Goal: Task Accomplishment & Management: Complete application form

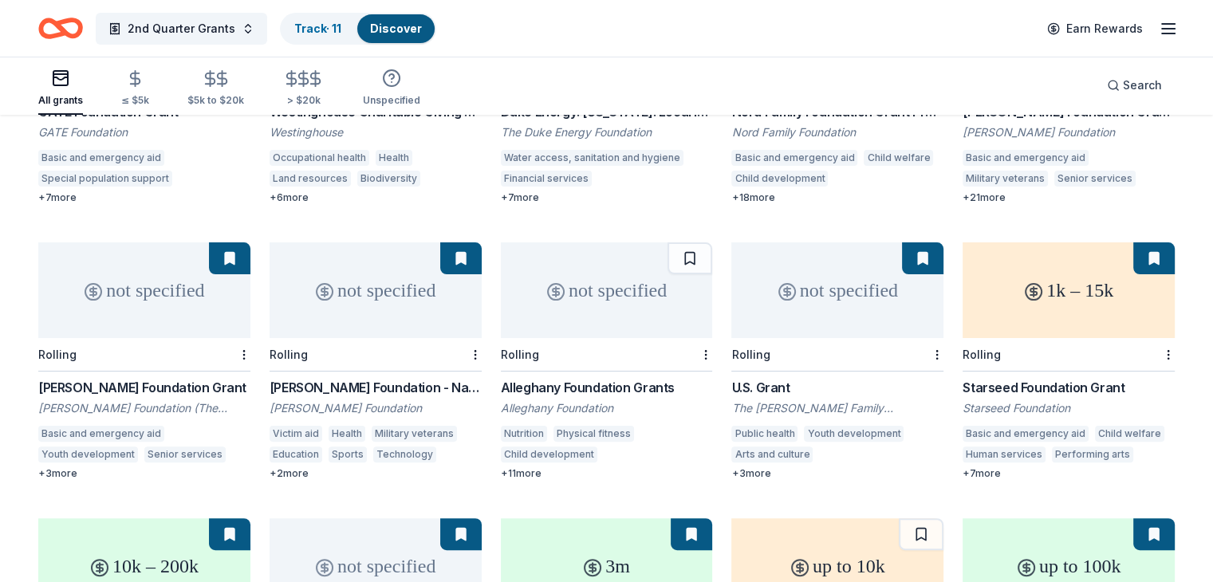
scroll to position [399, 0]
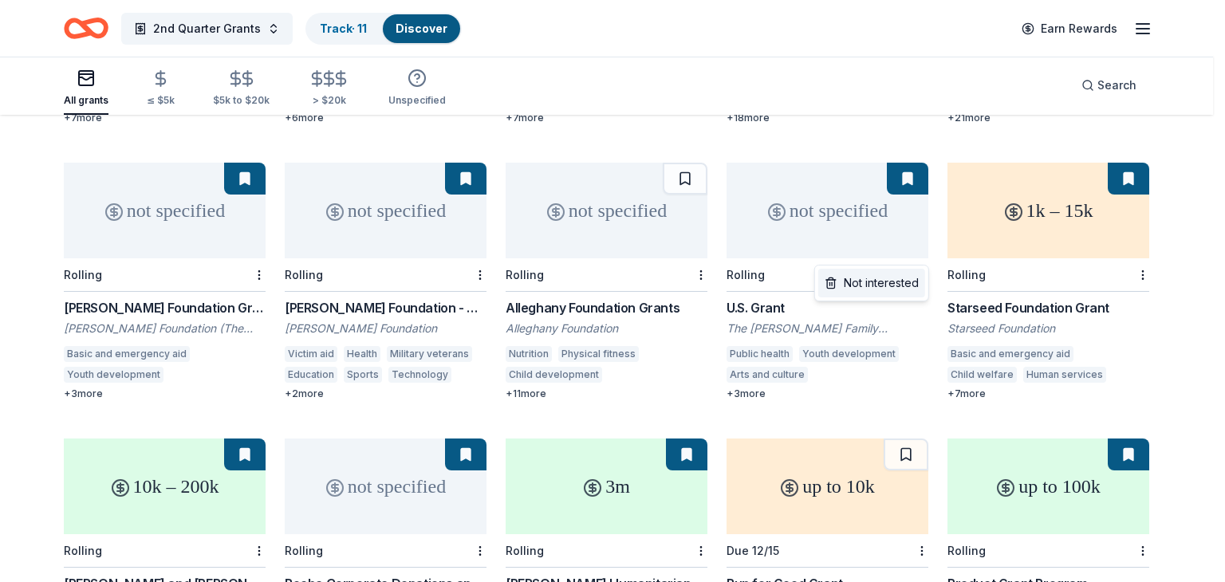
click at [878, 288] on div "Not interested" at bounding box center [871, 283] width 107 height 29
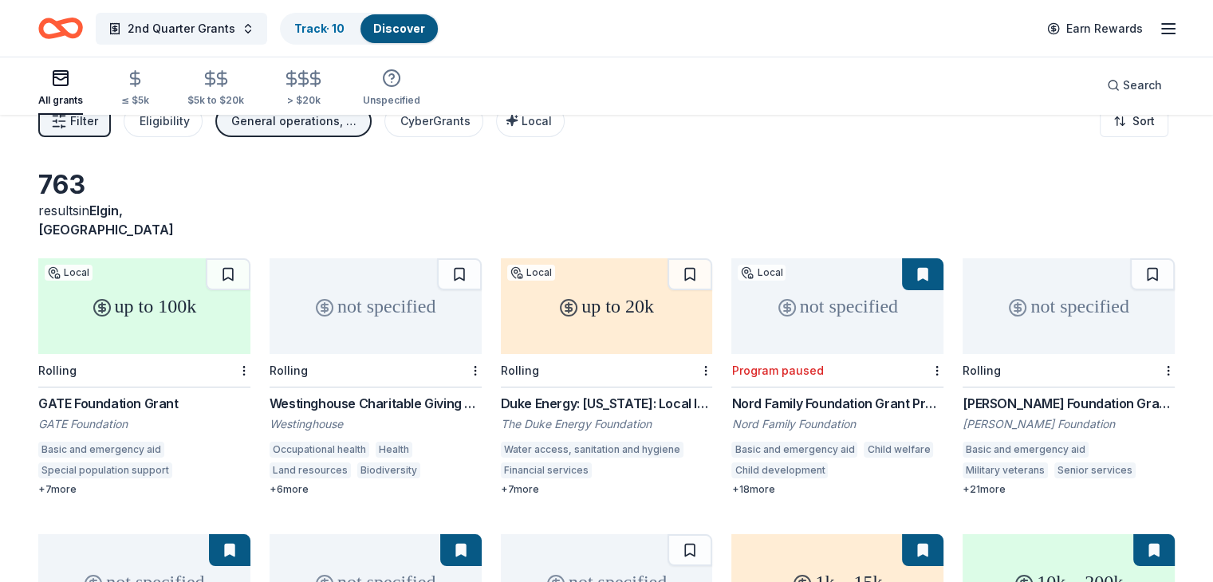
scroll to position [0, 0]
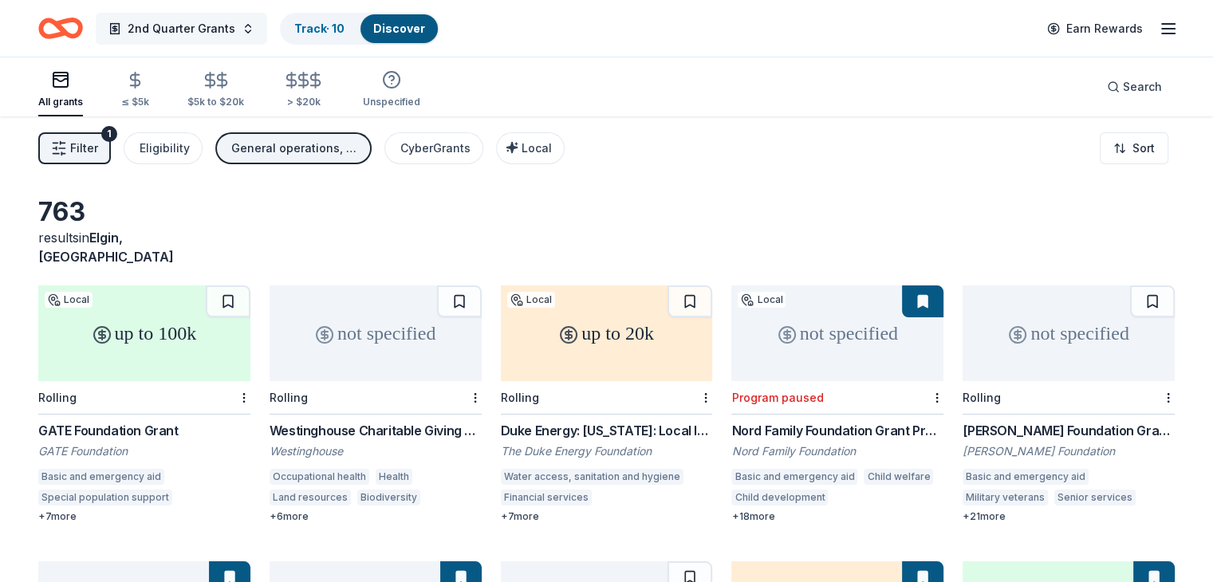
click at [203, 23] on span "2nd Quarter Grants" at bounding box center [182, 28] width 108 height 19
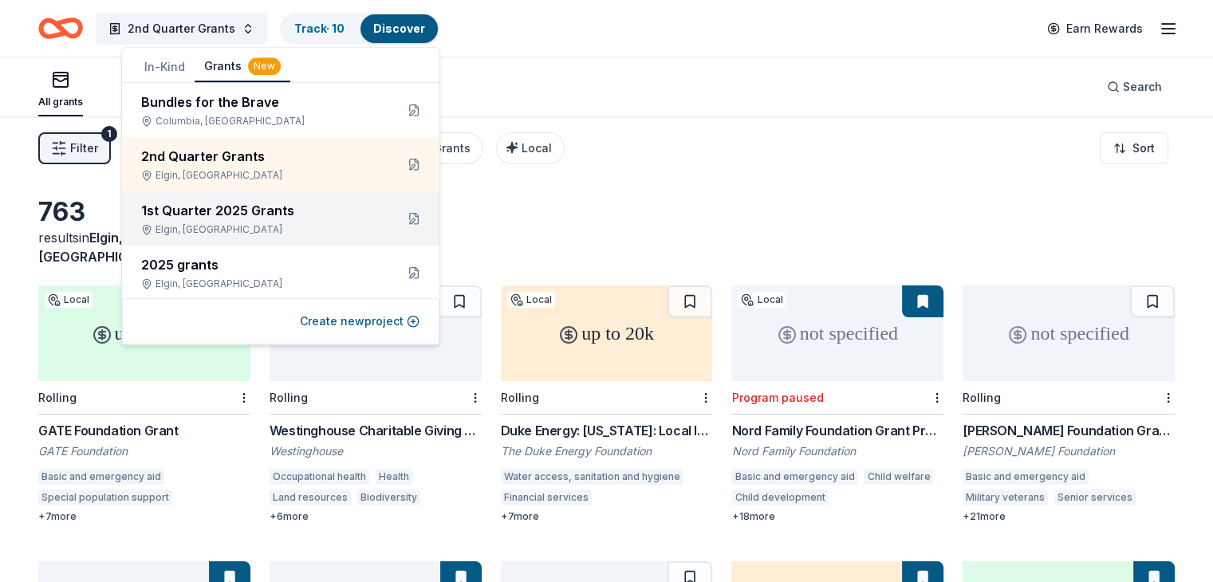
click at [218, 210] on div "1st Quarter 2025 Grants" at bounding box center [261, 210] width 241 height 19
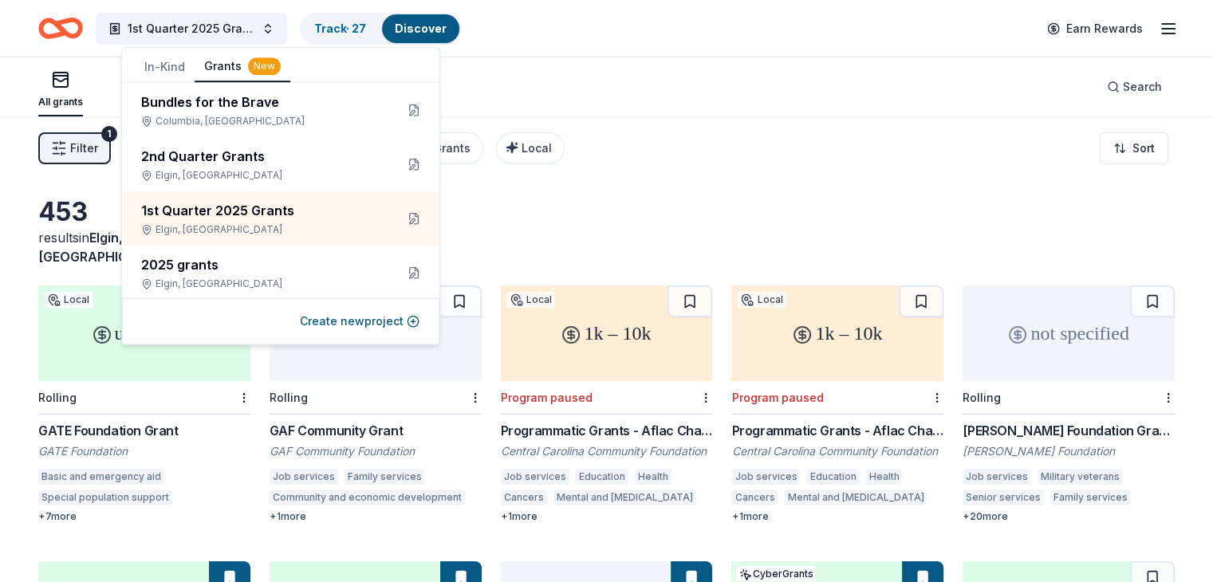
click at [761, 179] on div "Filter 1 Eligibility Projects & programming, General operations, Capital CyberG…" at bounding box center [606, 148] width 1213 height 64
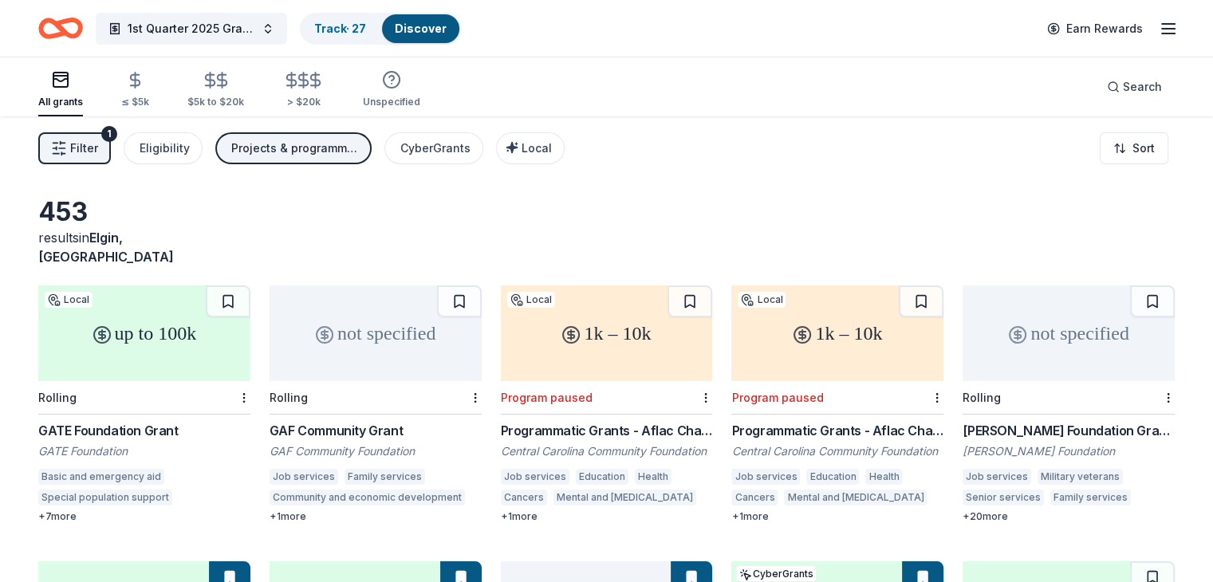
click at [70, 81] on icon "button" at bounding box center [60, 79] width 19 height 19
click at [227, 26] on span "1st Quarter 2025 Grants" at bounding box center [192, 28] width 128 height 19
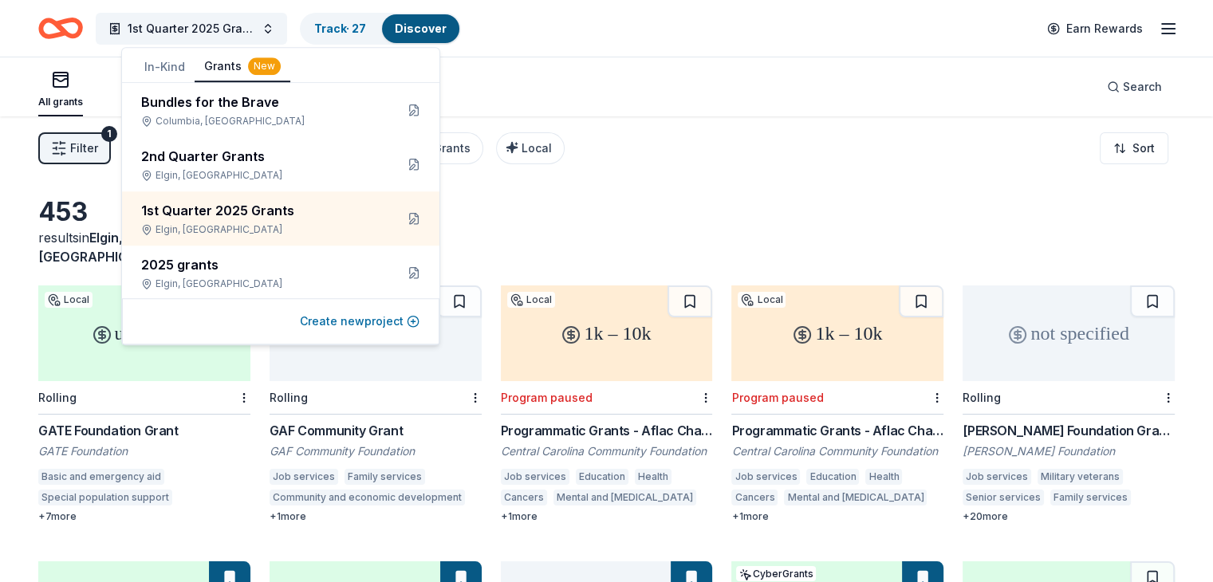
click at [412, 321] on button "Create new project" at bounding box center [360, 321] width 120 height 19
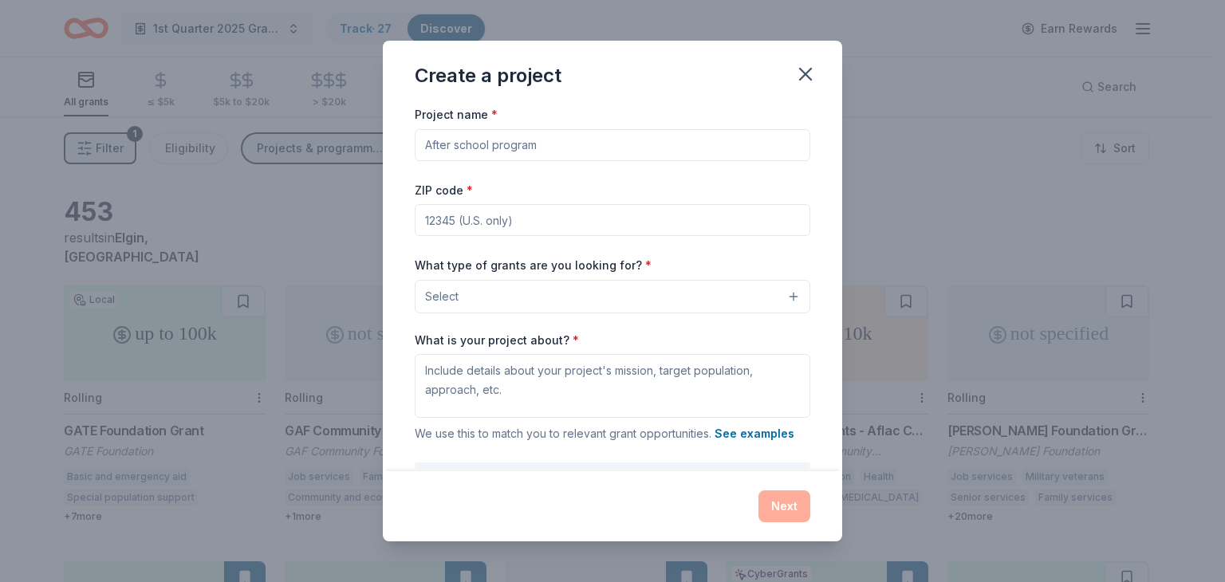
click at [530, 155] on input "Project name *" at bounding box center [613, 145] width 396 height 32
type input "4th qtr grants"
click at [467, 229] on input "ZIP code *" at bounding box center [613, 220] width 396 height 32
type input "29045"
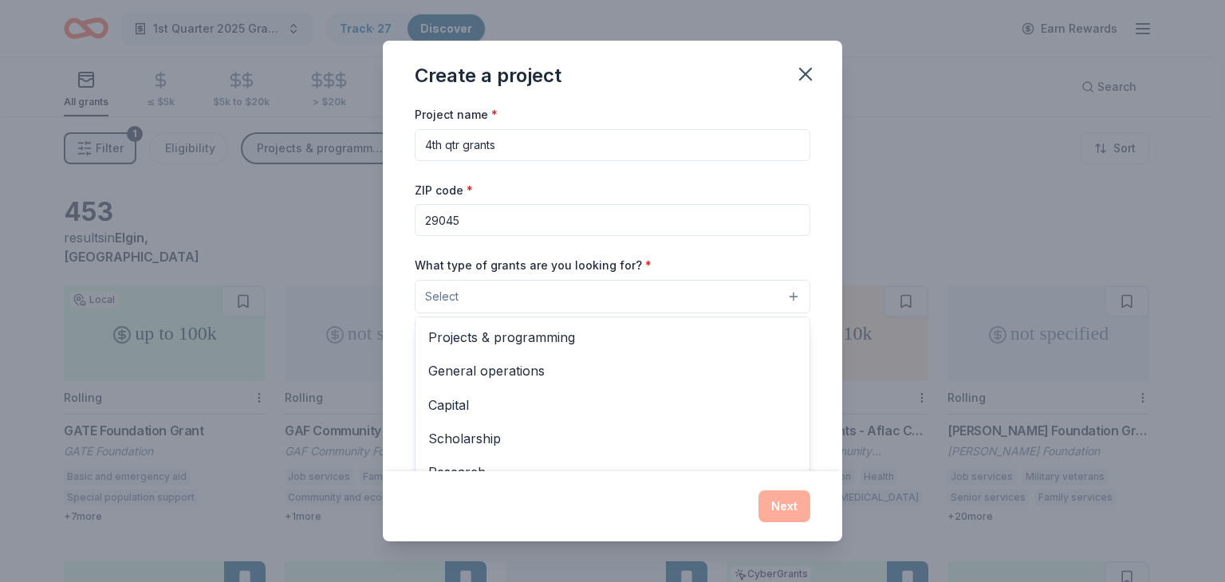
click at [782, 294] on button "Select" at bounding box center [613, 297] width 396 height 34
click at [499, 410] on span "Capital" at bounding box center [612, 405] width 369 height 21
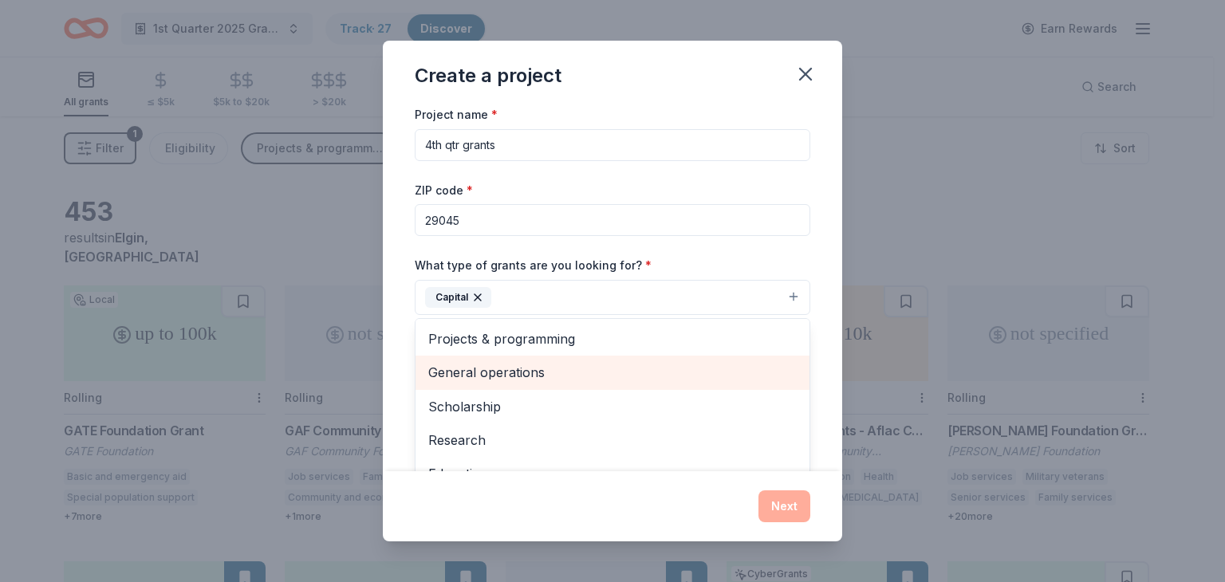
click at [669, 375] on span "General operations" at bounding box center [612, 372] width 369 height 21
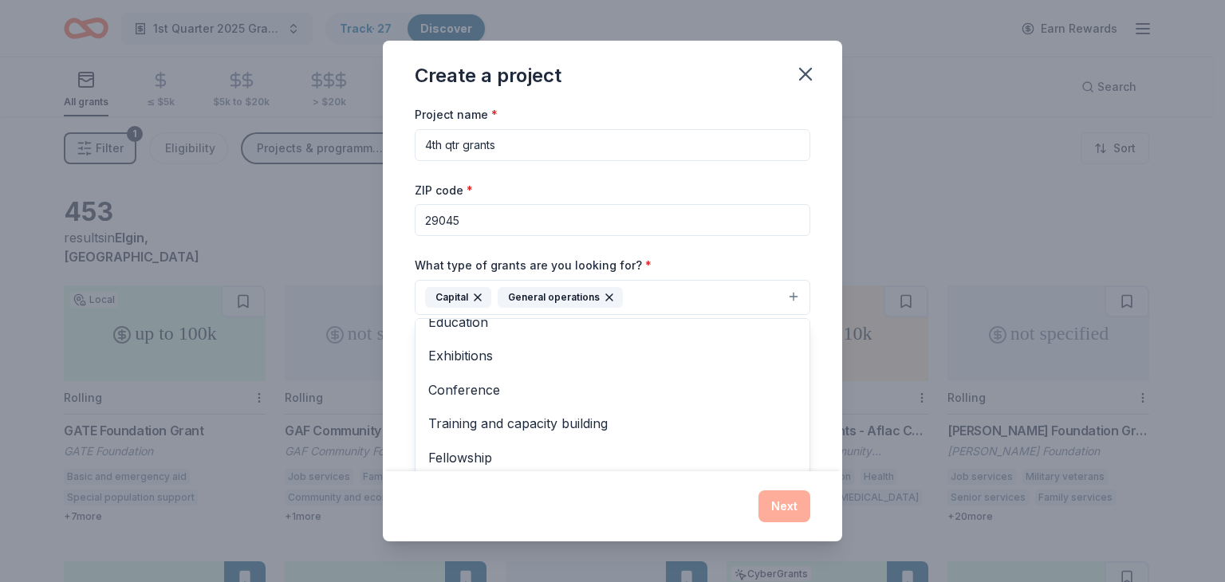
scroll to position [120, 0]
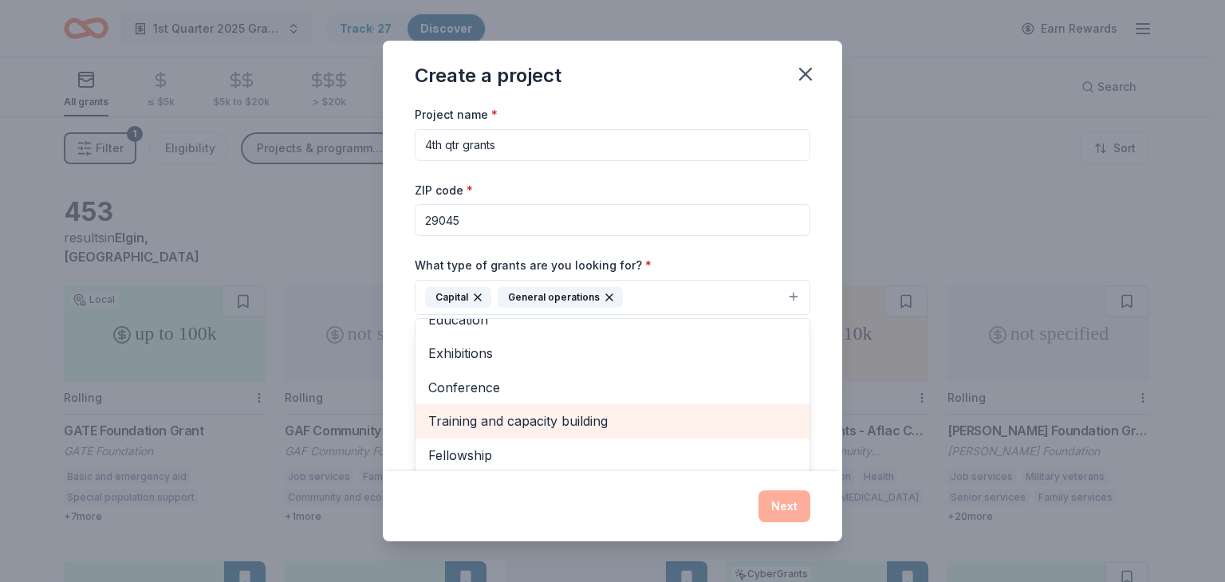
click at [666, 423] on span "Training and capacity building" at bounding box center [612, 421] width 369 height 21
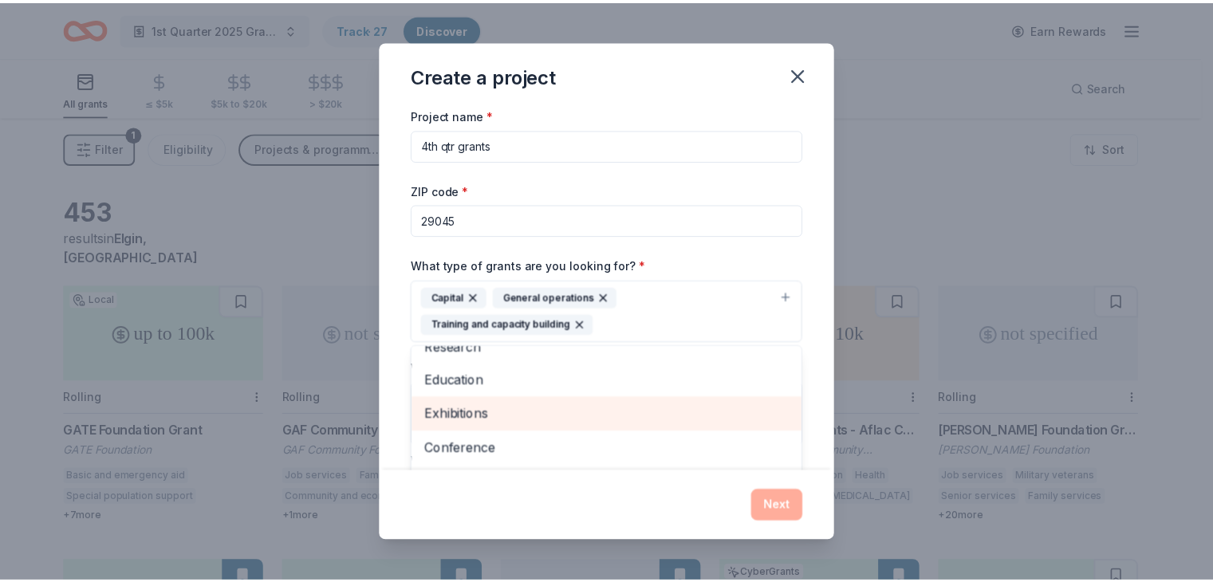
scroll to position [86, 0]
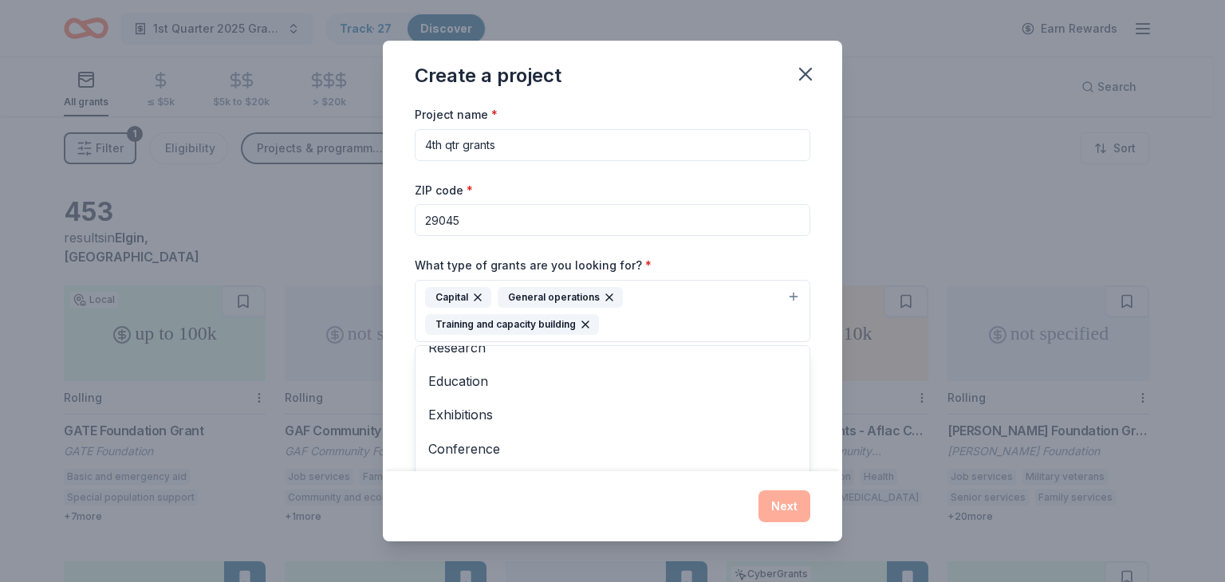
click at [606, 505] on div "Create a project Project name * 4th qtr grants ZIP code * 29045 What type of gr…" at bounding box center [612, 291] width 459 height 501
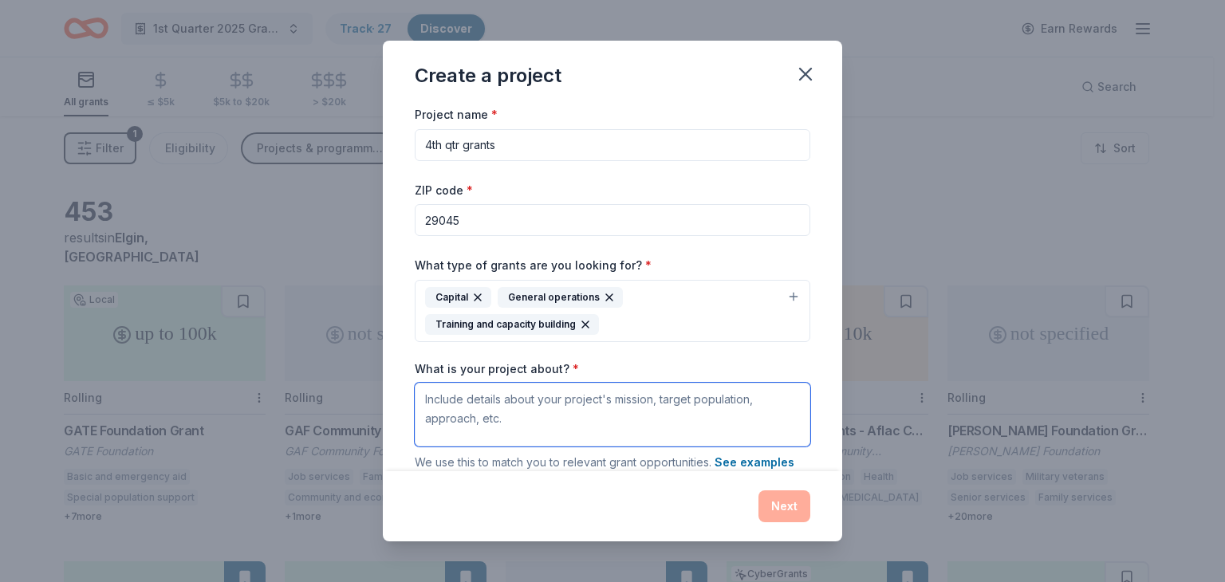
click at [566, 416] on textarea "What is your project about? *" at bounding box center [613, 415] width 396 height 64
type textarea "infant and maternal health and hygiene"
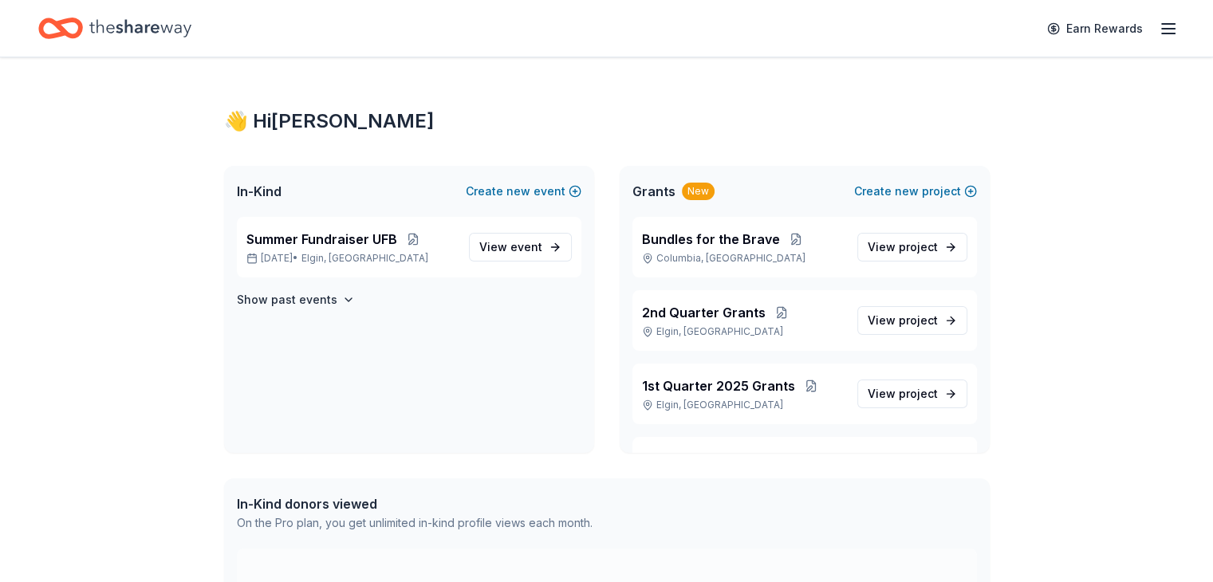
click at [1139, 39] on div "Earn Rewards" at bounding box center [1108, 28] width 140 height 37
click at [1145, 18] on div "Earn Rewards" at bounding box center [1108, 28] width 140 height 37
click at [1162, 29] on line "button" at bounding box center [1168, 29] width 13 height 0
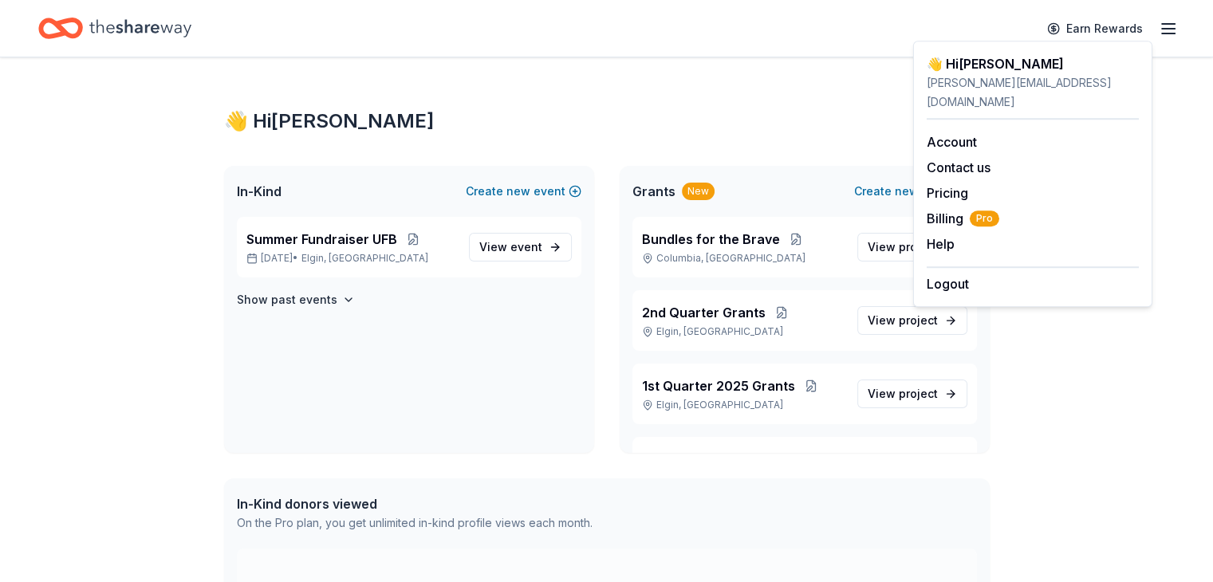
click at [169, 38] on icon "Home" at bounding box center [140, 28] width 102 height 33
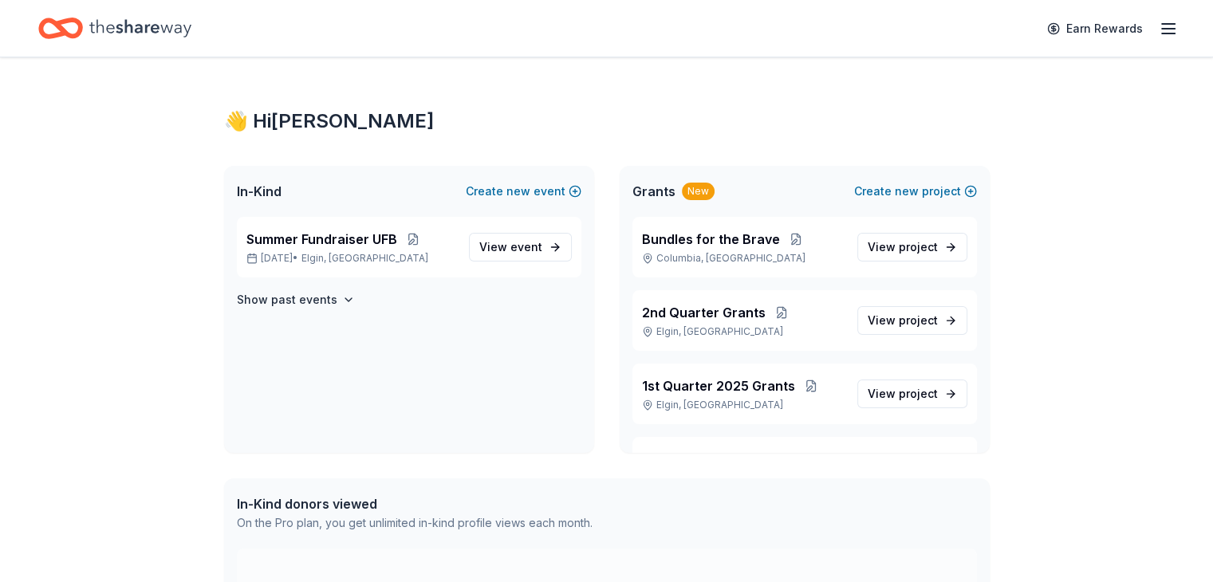
click at [186, 30] on icon "Home" at bounding box center [140, 28] width 102 height 33
click at [191, 30] on icon "Home" at bounding box center [140, 28] width 102 height 33
click at [909, 246] on span "project" at bounding box center [918, 247] width 39 height 14
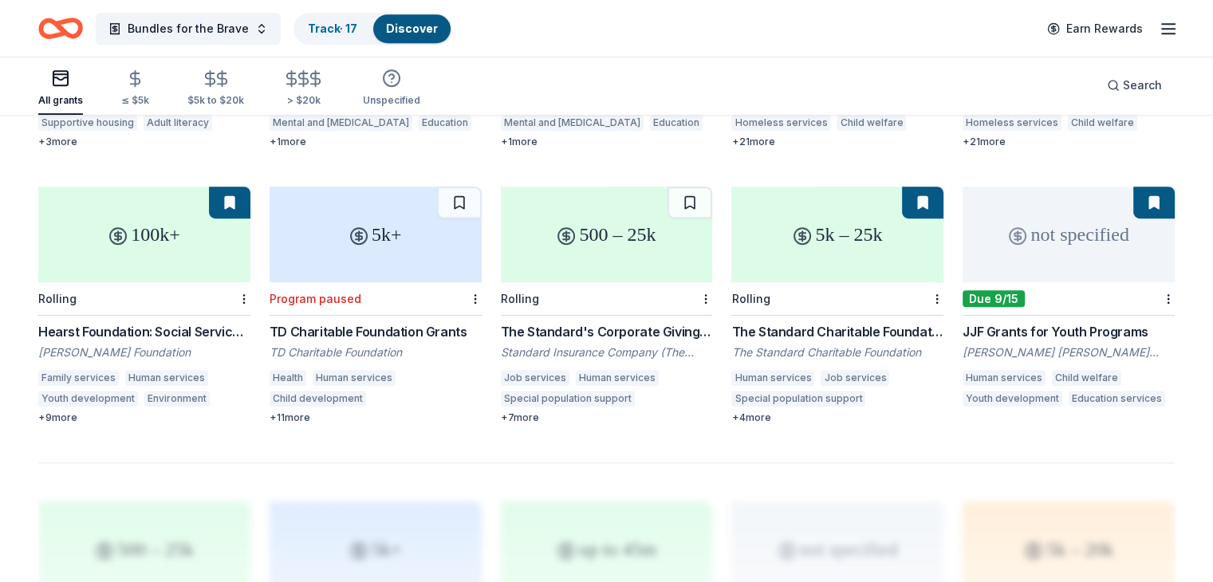
scroll to position [877, 0]
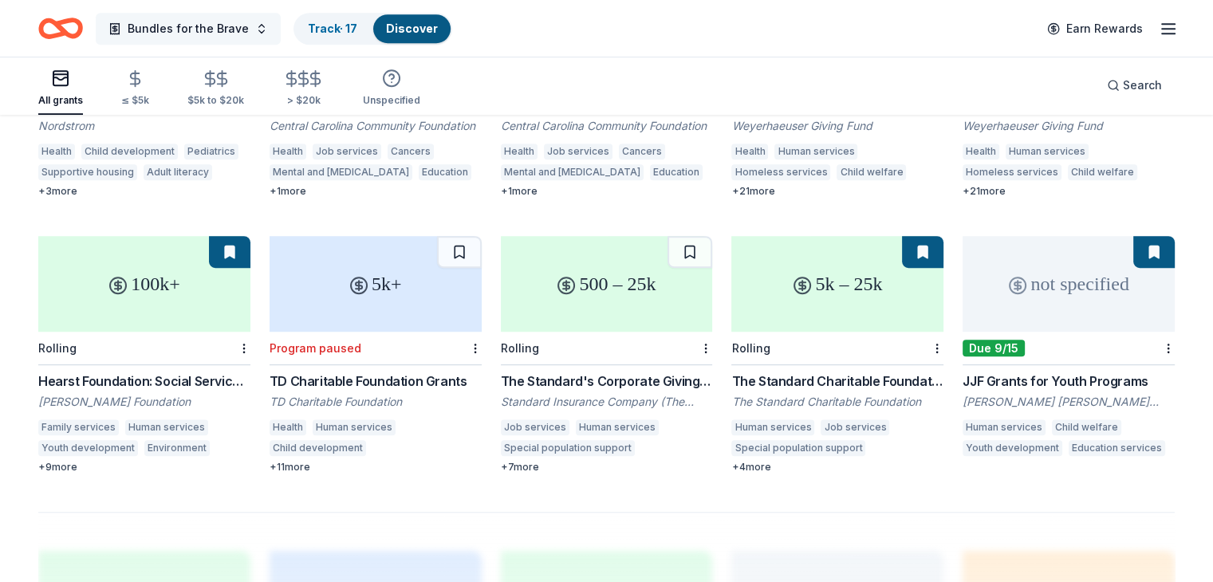
click at [233, 31] on span "Bundles for the Brave" at bounding box center [188, 28] width 121 height 19
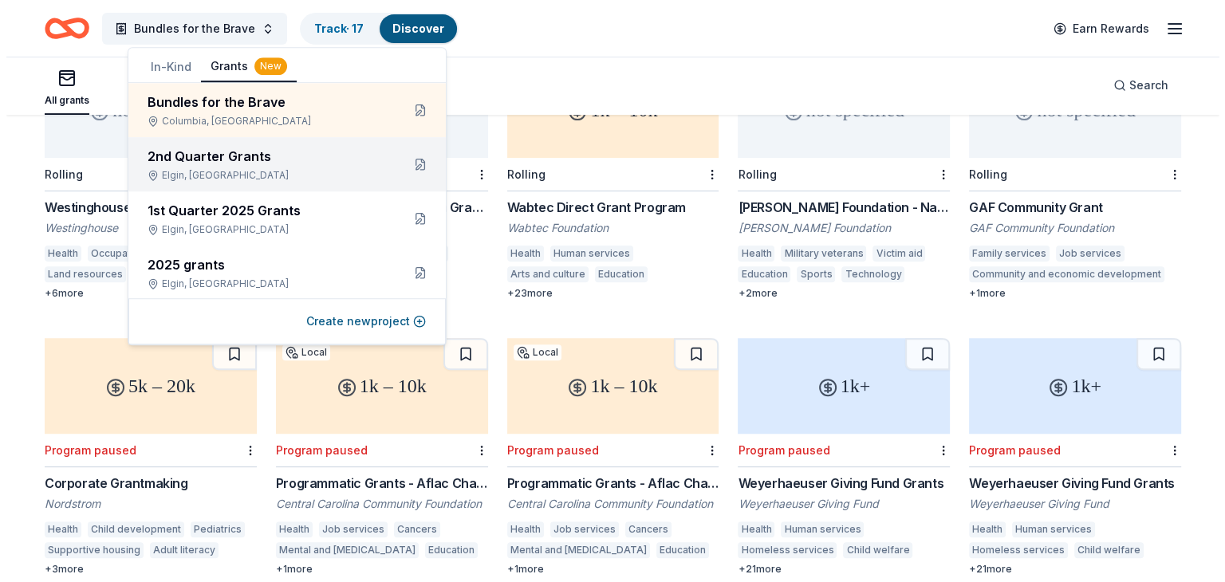
scroll to position [479, 0]
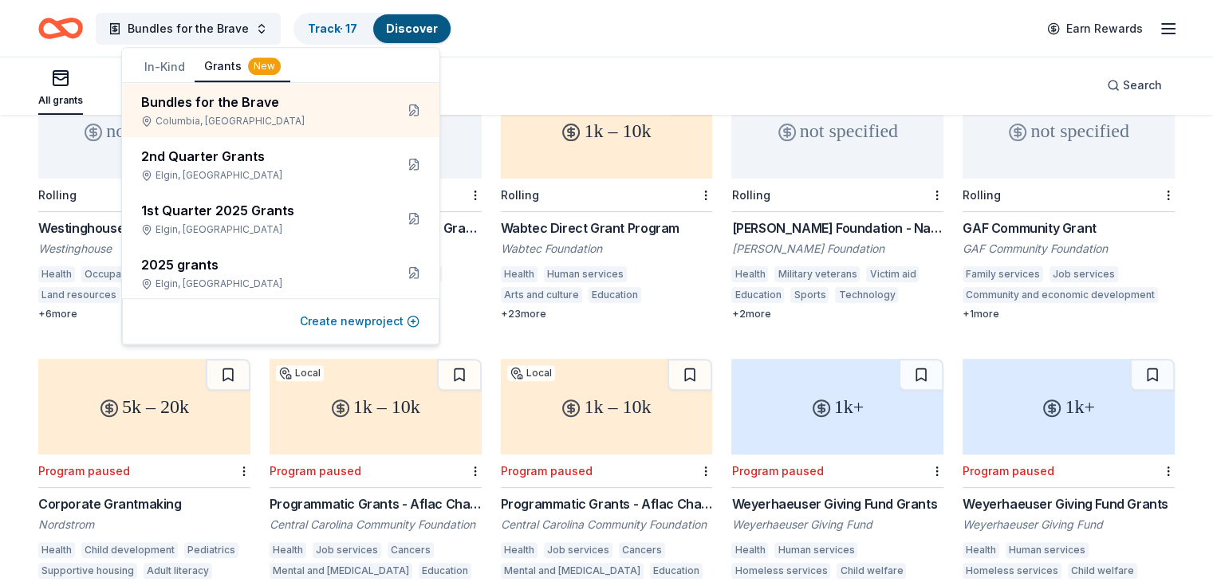
click at [415, 320] on button "Create new project" at bounding box center [360, 321] width 120 height 19
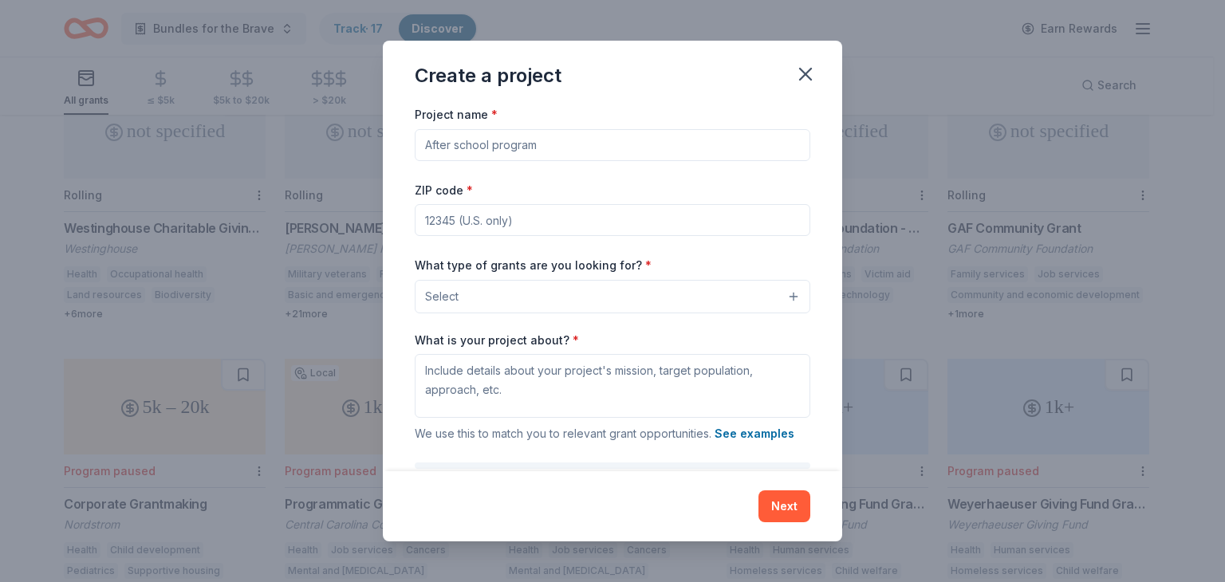
click at [504, 142] on input "Project name *" at bounding box center [613, 145] width 396 height 32
click at [504, 141] on input "Project name *" at bounding box center [613, 145] width 396 height 32
click at [506, 141] on input "Project name *" at bounding box center [613, 145] width 396 height 32
type input "4th qtr grants"
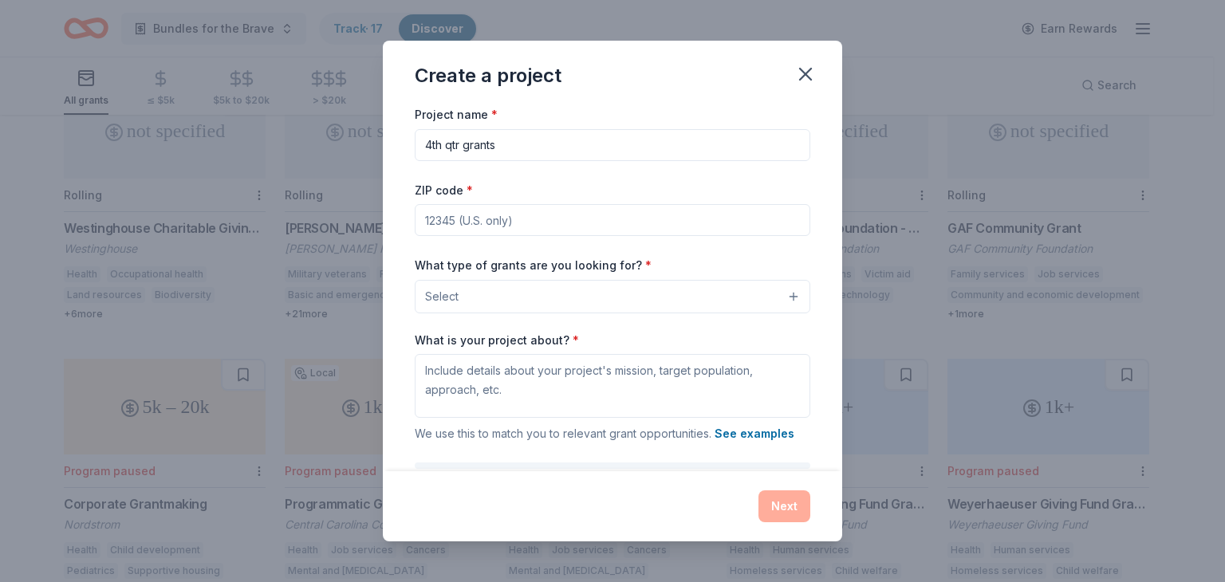
click at [517, 212] on input "ZIP code *" at bounding box center [613, 220] width 396 height 32
type input "29045"
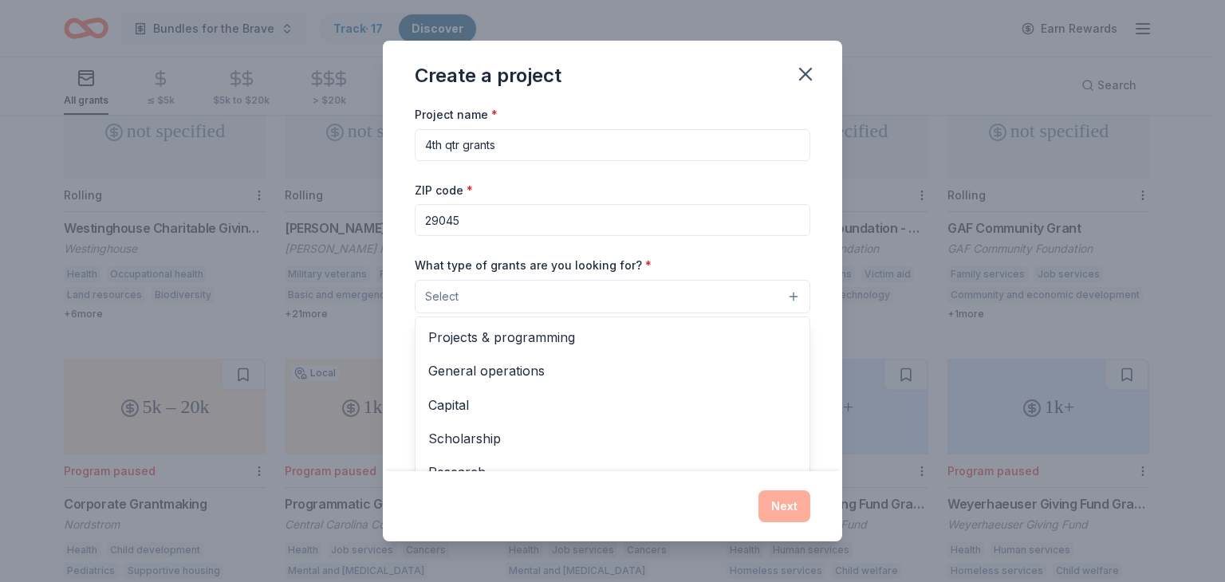
click at [503, 288] on button "Select" at bounding box center [613, 297] width 396 height 34
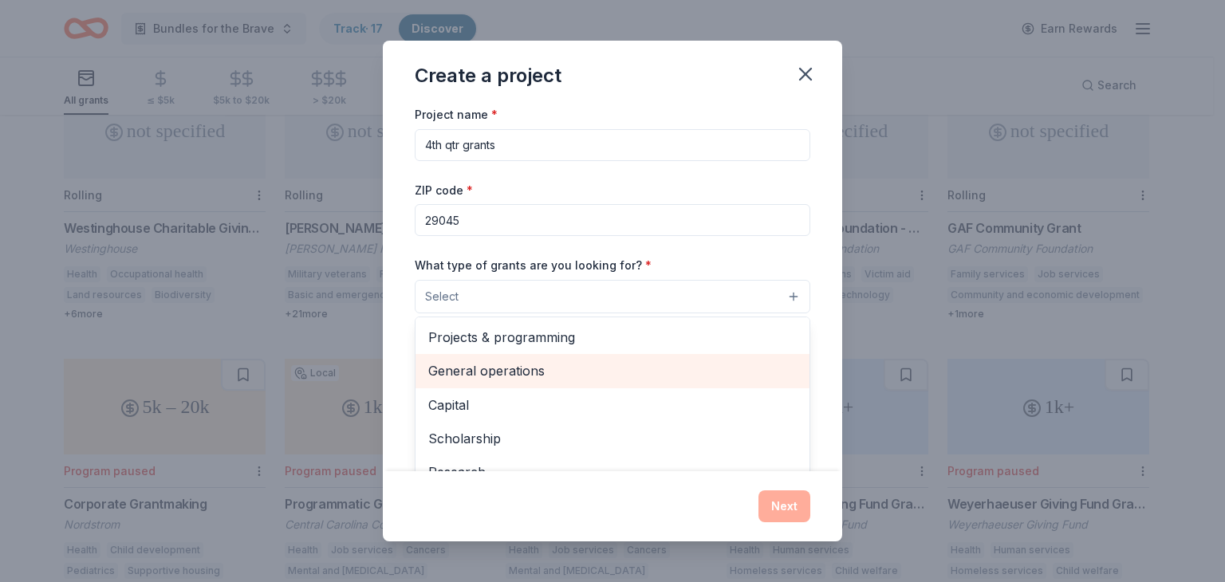
click at [492, 374] on span "General operations" at bounding box center [612, 371] width 369 height 21
click at [488, 371] on span "Capital" at bounding box center [612, 372] width 369 height 21
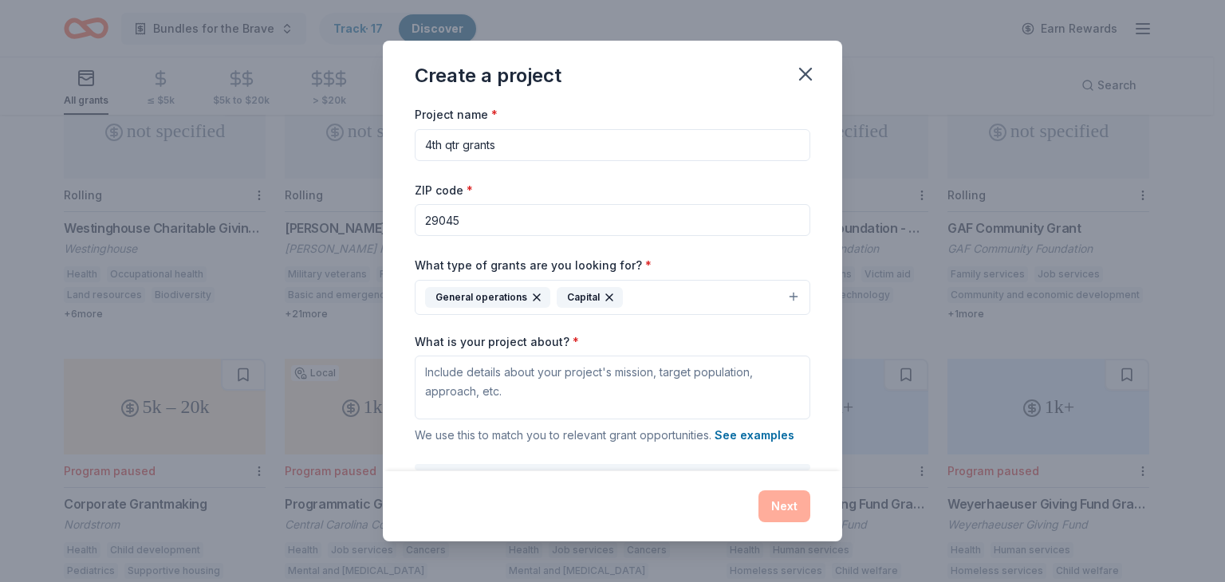
click at [676, 302] on button "General operations Capital" at bounding box center [613, 297] width 396 height 35
click at [680, 298] on button "General operations Capital" at bounding box center [613, 297] width 396 height 35
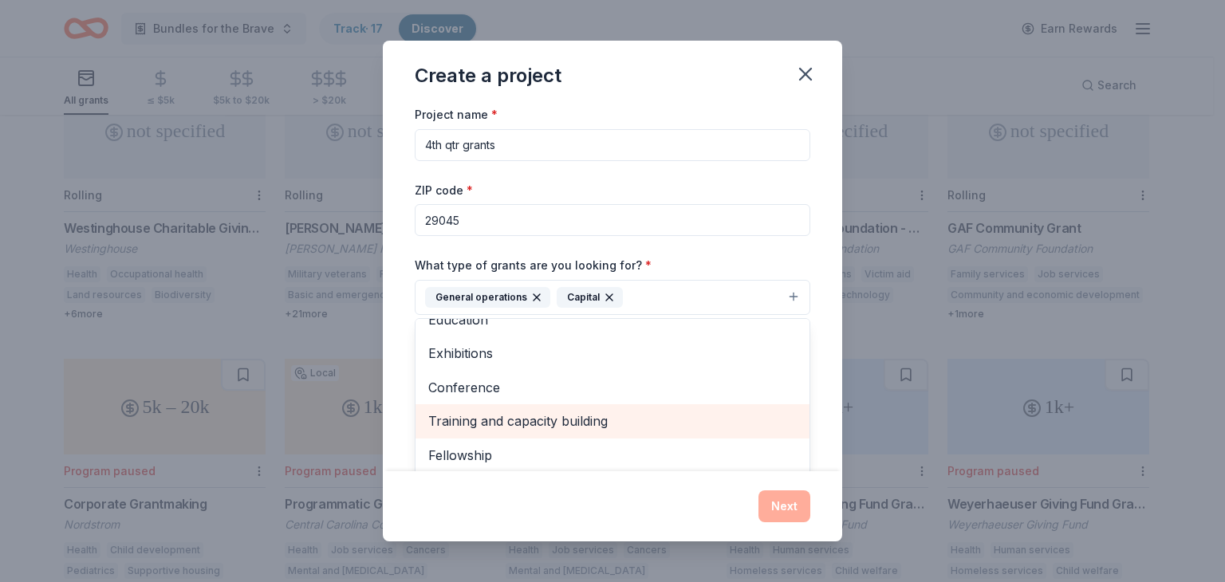
click at [593, 419] on span "Training and capacity building" at bounding box center [612, 421] width 369 height 21
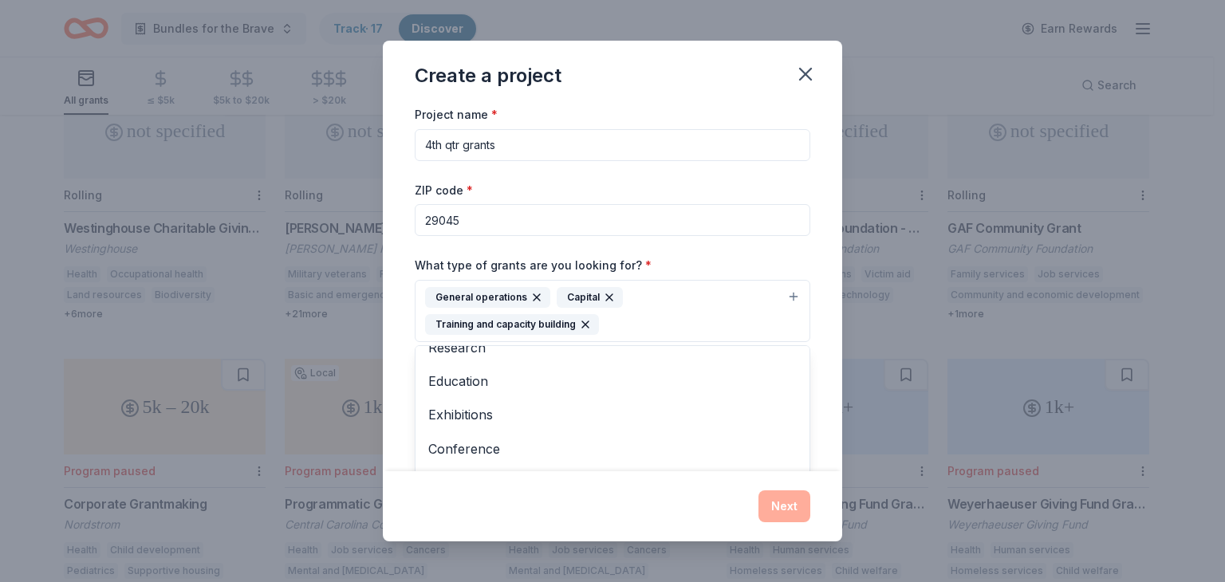
click at [425, 497] on div "Create a project Project name * 4th qtr grants ZIP code * 29045 What type of gr…" at bounding box center [612, 291] width 459 height 501
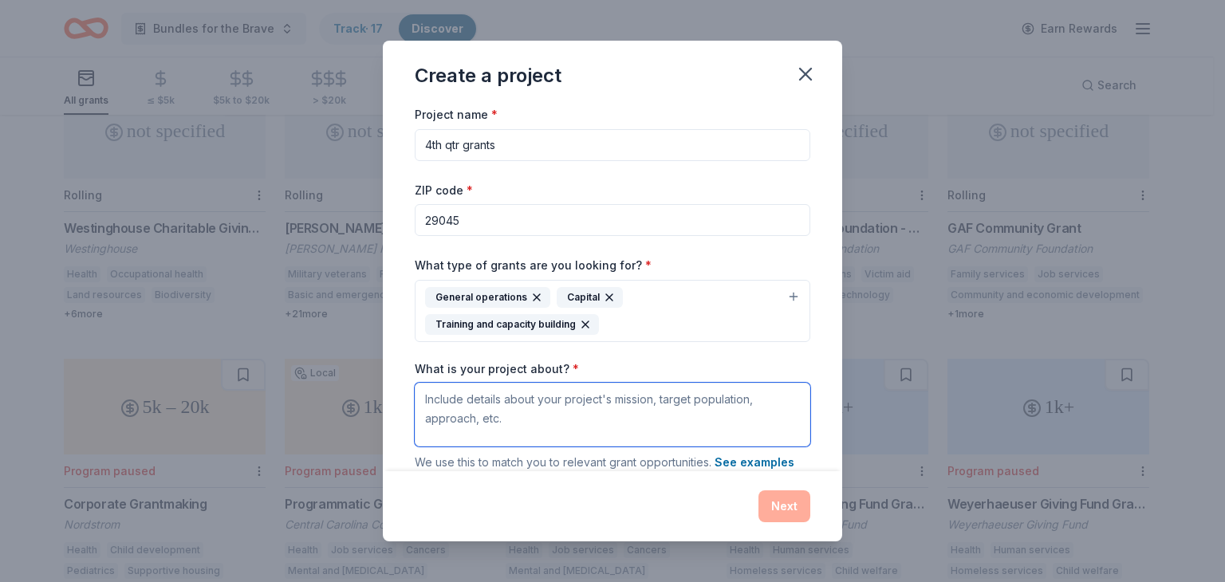
click at [469, 416] on textarea "What is your project about? *" at bounding box center [613, 415] width 396 height 64
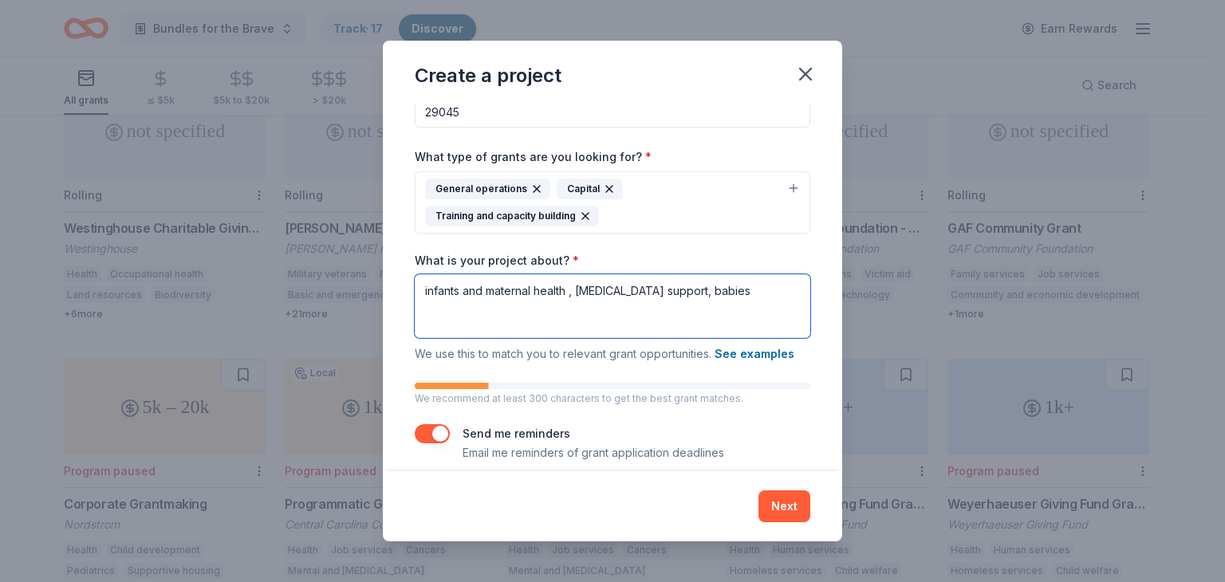
scroll to position [124, 0]
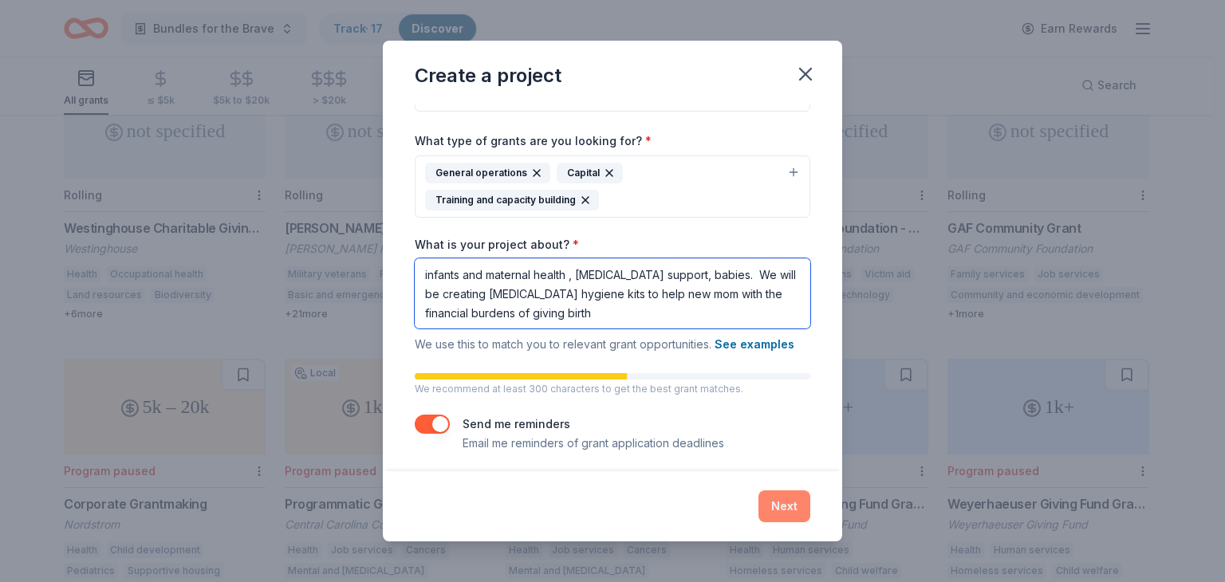
type textarea "infants and maternal health , postpartum support, babies. We will be creating p…"
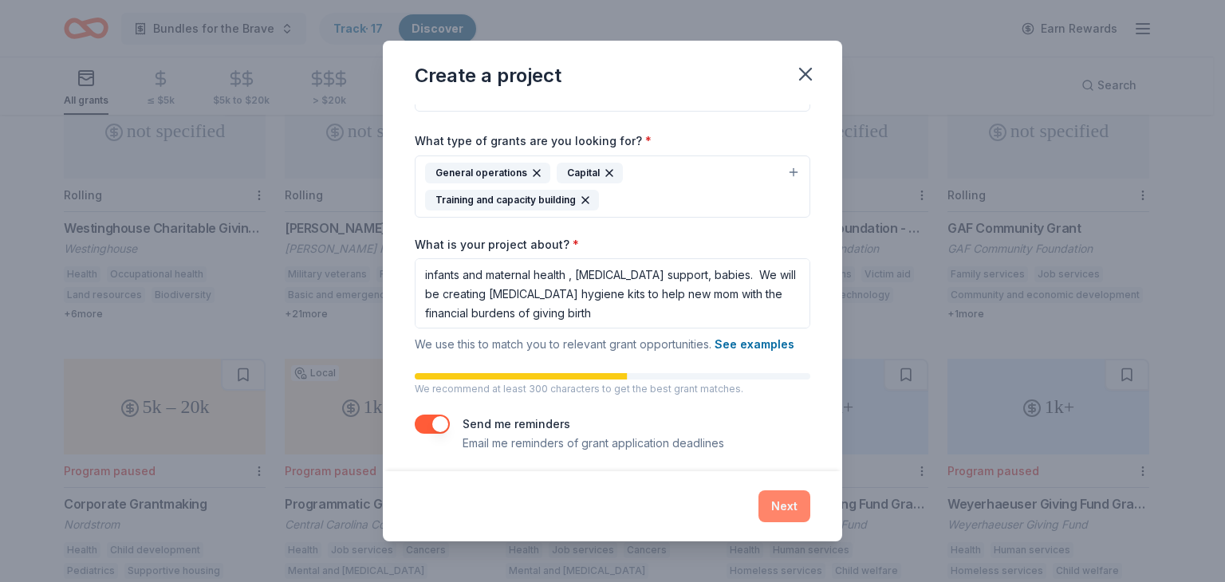
click at [781, 505] on button "Next" at bounding box center [785, 507] width 52 height 32
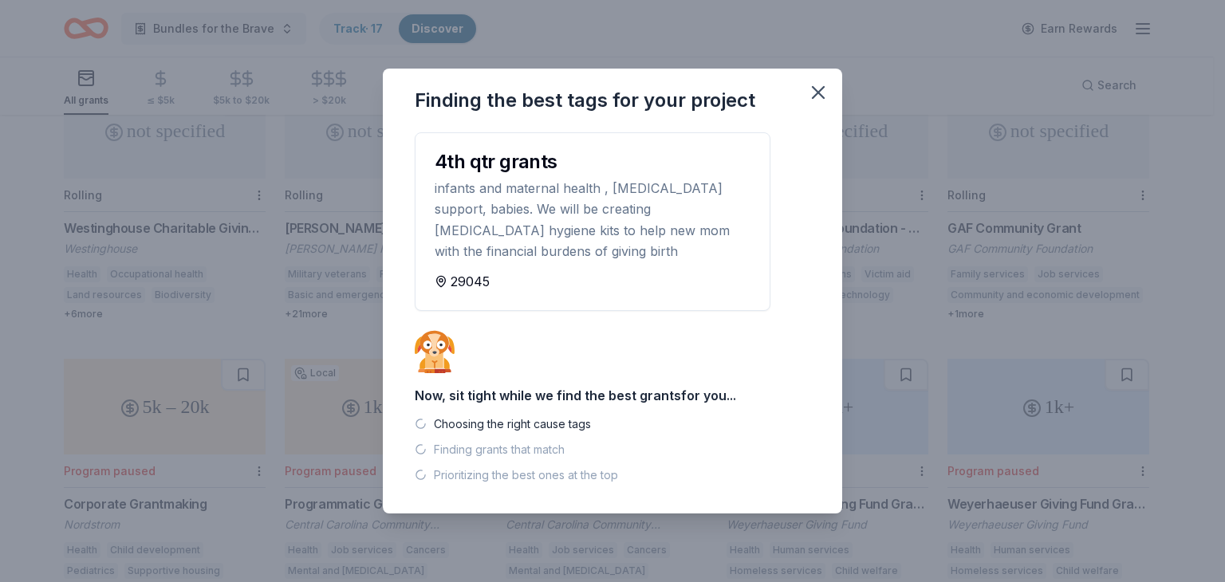
scroll to position [0, 0]
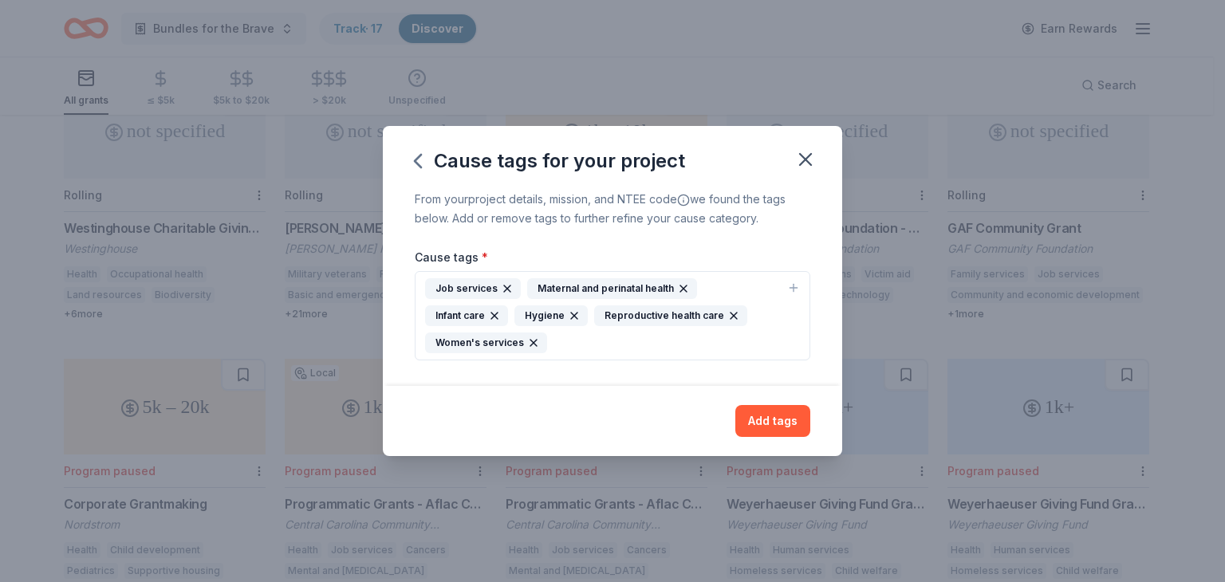
click at [504, 288] on icon "button" at bounding box center [507, 289] width 6 height 6
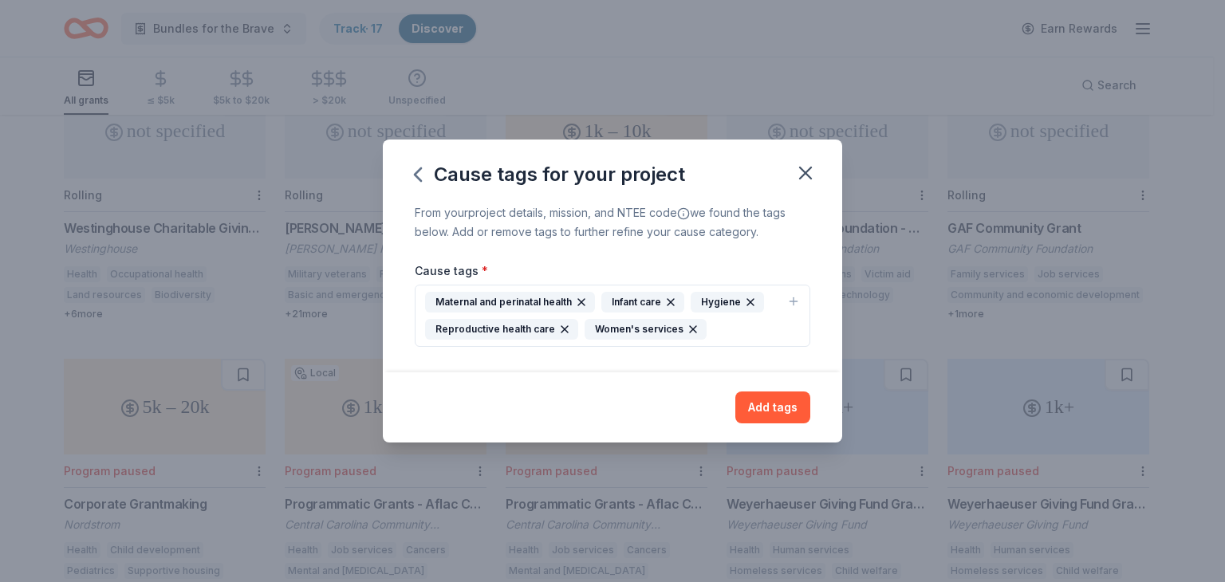
click at [724, 329] on div "Maternal and perinatal health Infant care Hygiene Reproductive health care Wome…" at bounding box center [603, 316] width 356 height 48
type input "diapers"
click at [508, 374] on input "diapers" at bounding box center [613, 379] width 356 height 32
drag, startPoint x: 508, startPoint y: 374, endPoint x: 435, endPoint y: 376, distance: 73.4
click at [432, 380] on div "diapers" at bounding box center [613, 378] width 394 height 57
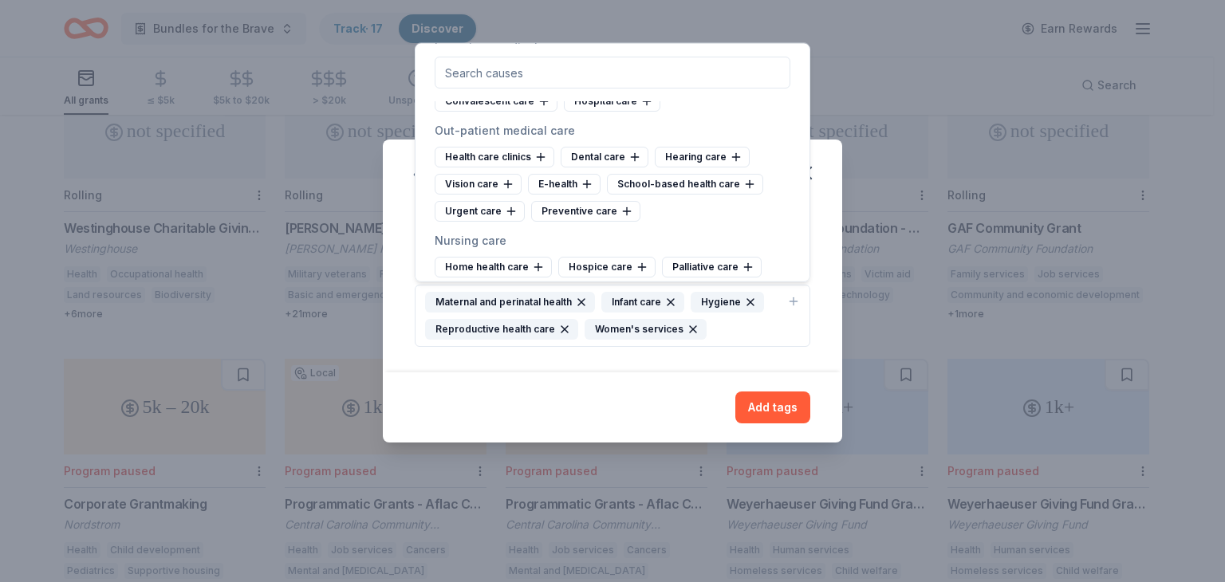
scroll to position [2377, 0]
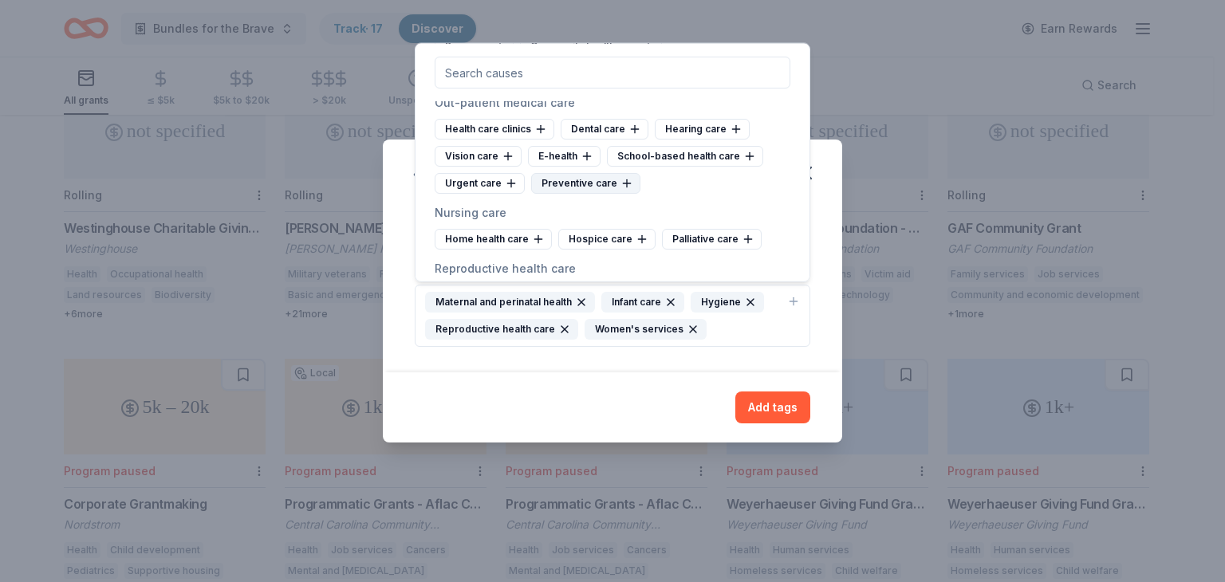
click at [625, 190] on icon at bounding box center [627, 183] width 13 height 13
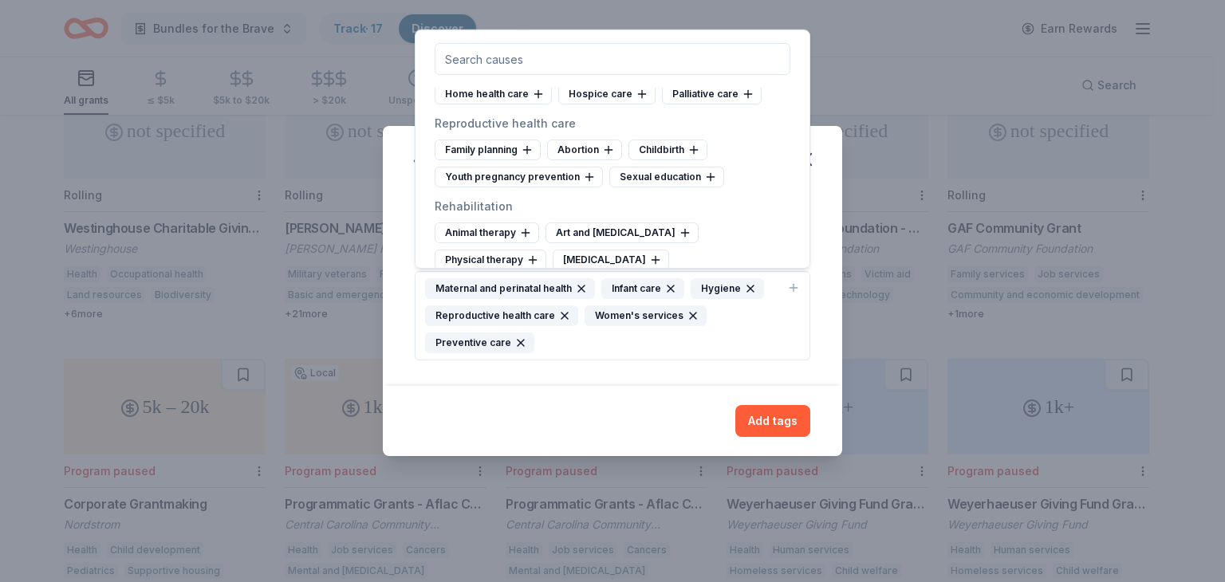
scroll to position [2536, 0]
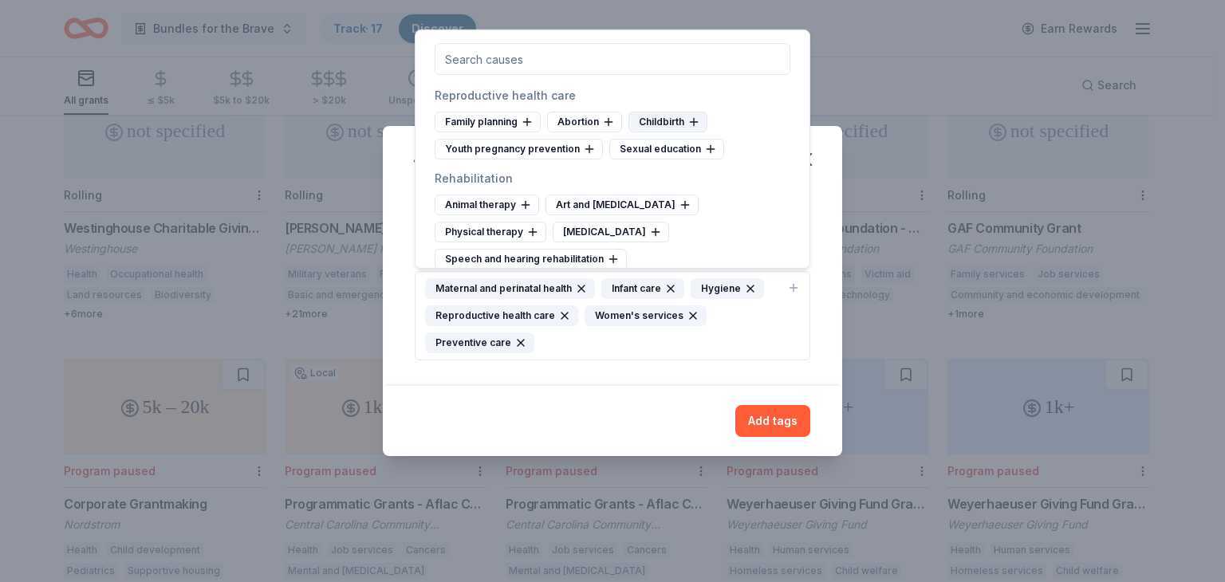
click at [691, 128] on icon at bounding box center [694, 122] width 13 height 13
click at [589, 156] on icon at bounding box center [589, 149] width 13 height 13
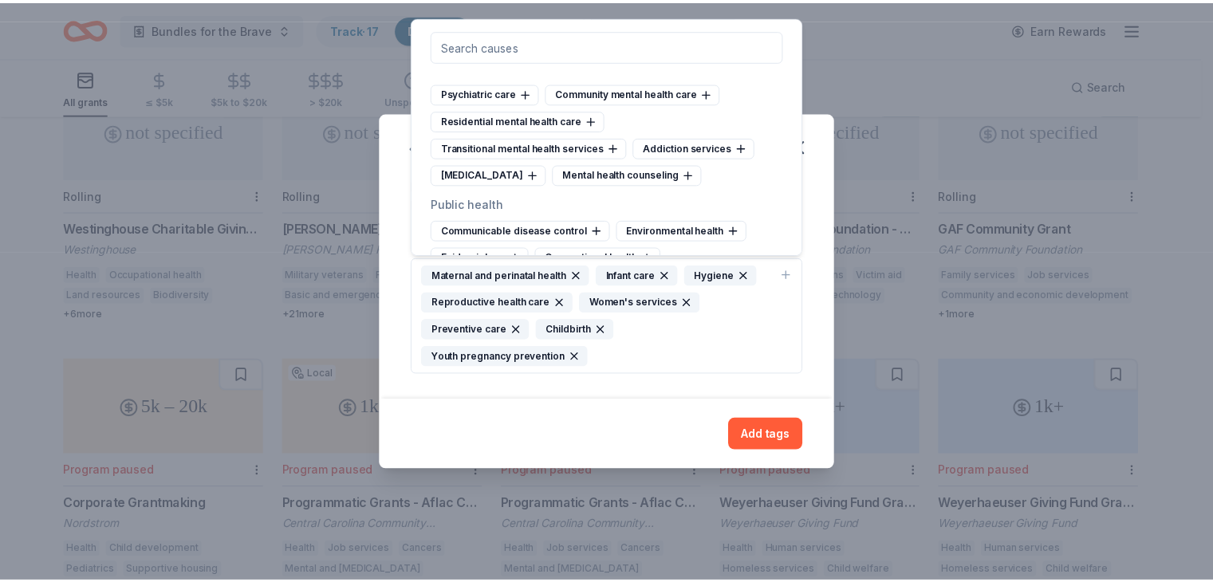
scroll to position [2856, 0]
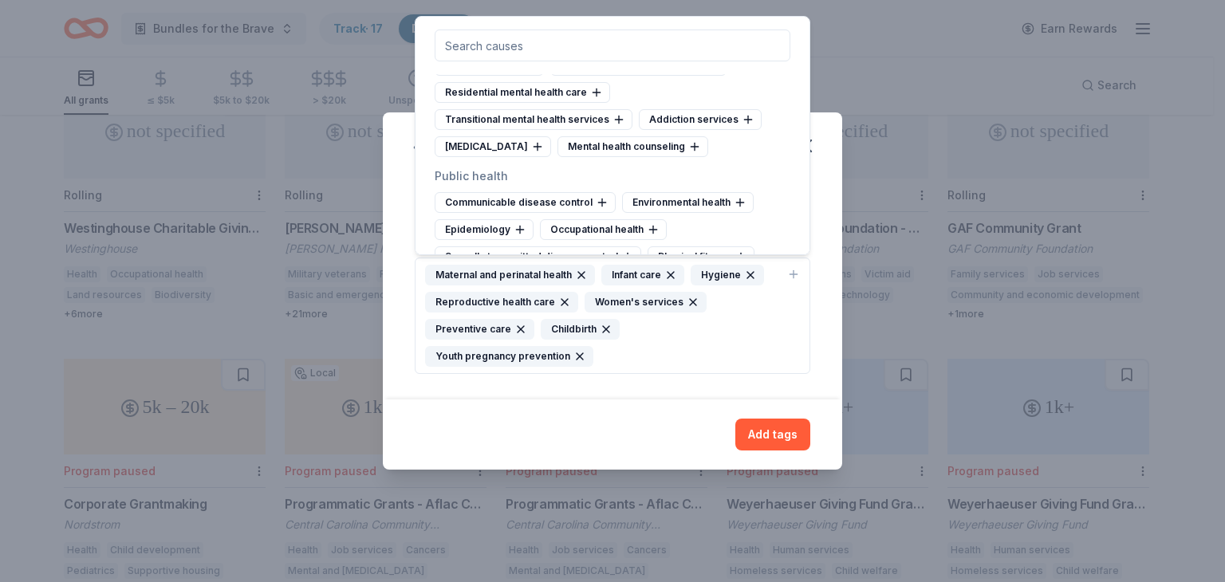
click at [775, 432] on button "Add tags" at bounding box center [772, 435] width 75 height 32
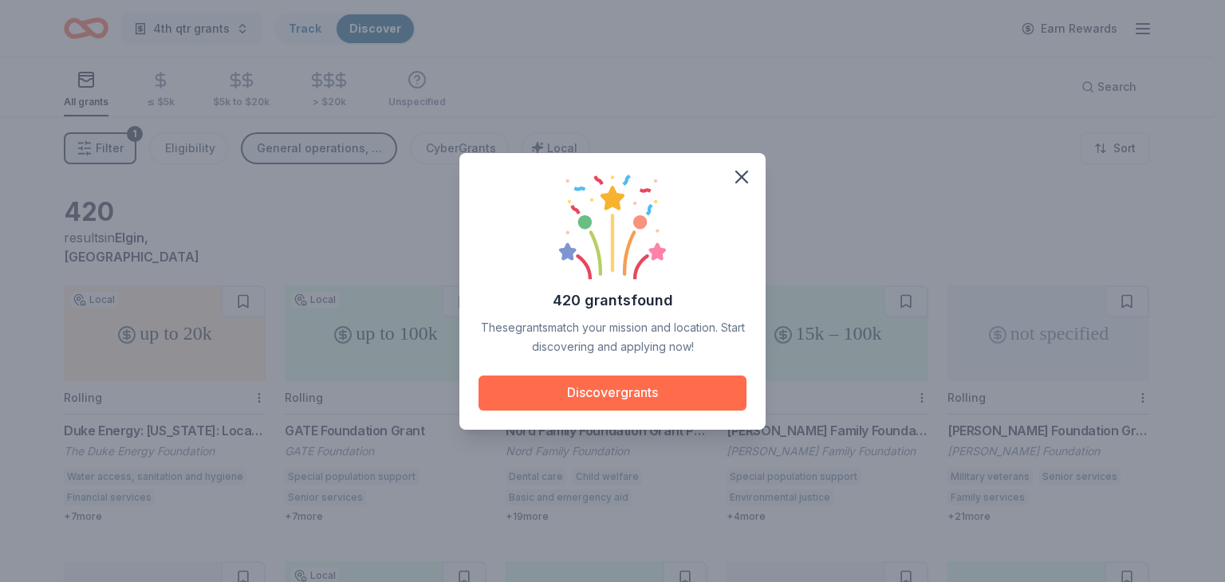
click at [606, 392] on button "Discover grants" at bounding box center [613, 393] width 268 height 35
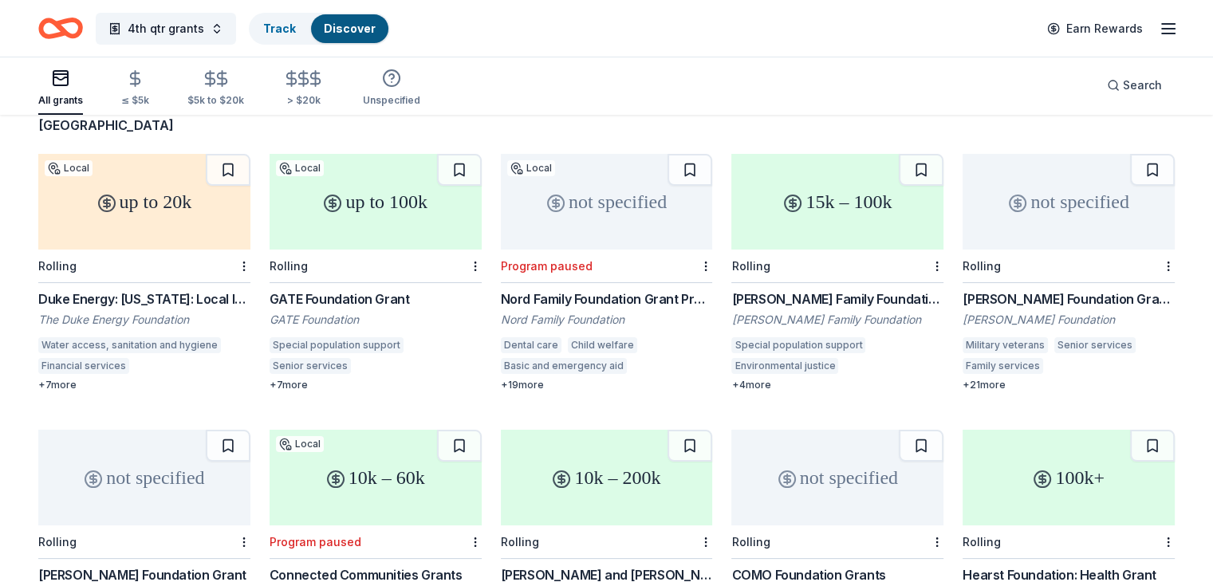
scroll to position [160, 0]
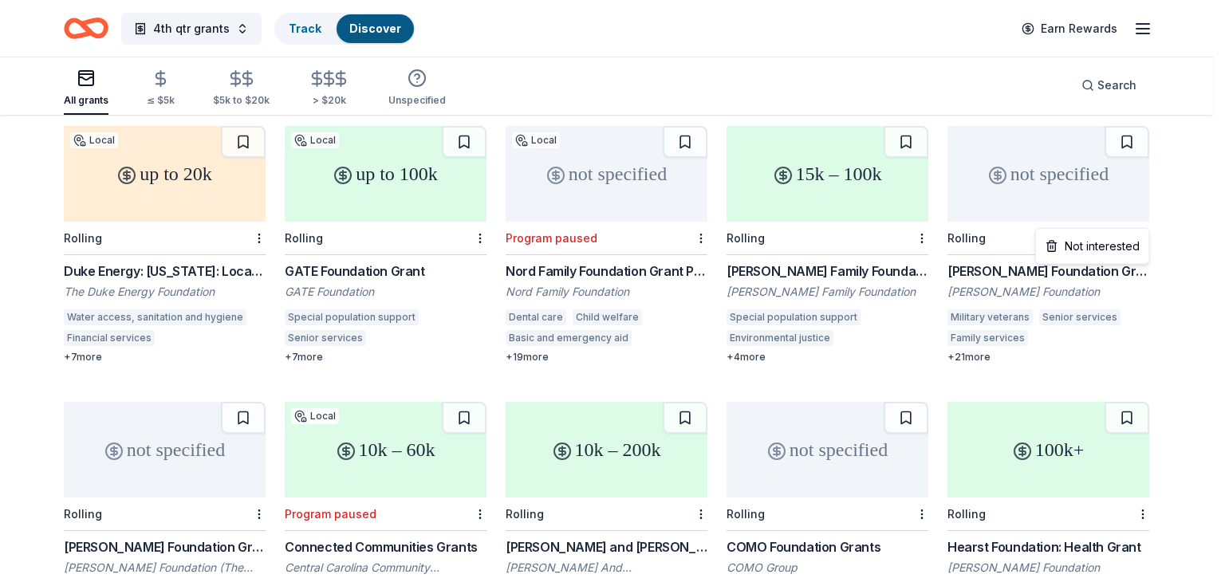
click at [1137, 215] on html "4th qtr grants Track Discover Earn Rewards All grants ≤ $5k $5k to $20k > $20k …" at bounding box center [612, 131] width 1225 height 582
click at [1120, 247] on div "Not interested" at bounding box center [1092, 246] width 107 height 29
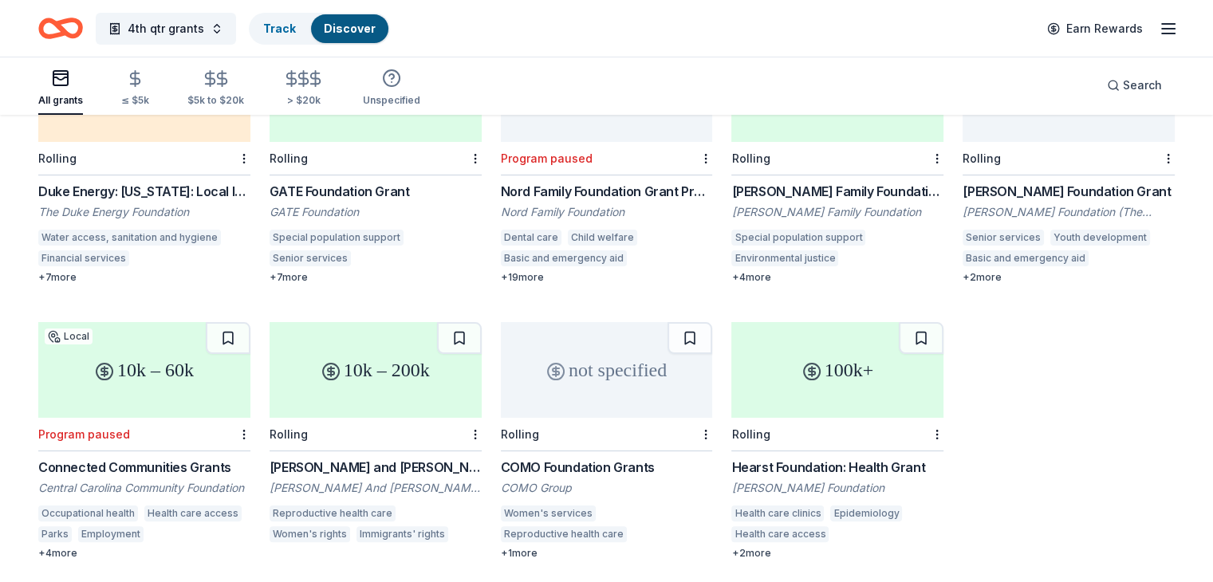
scroll to position [319, 0]
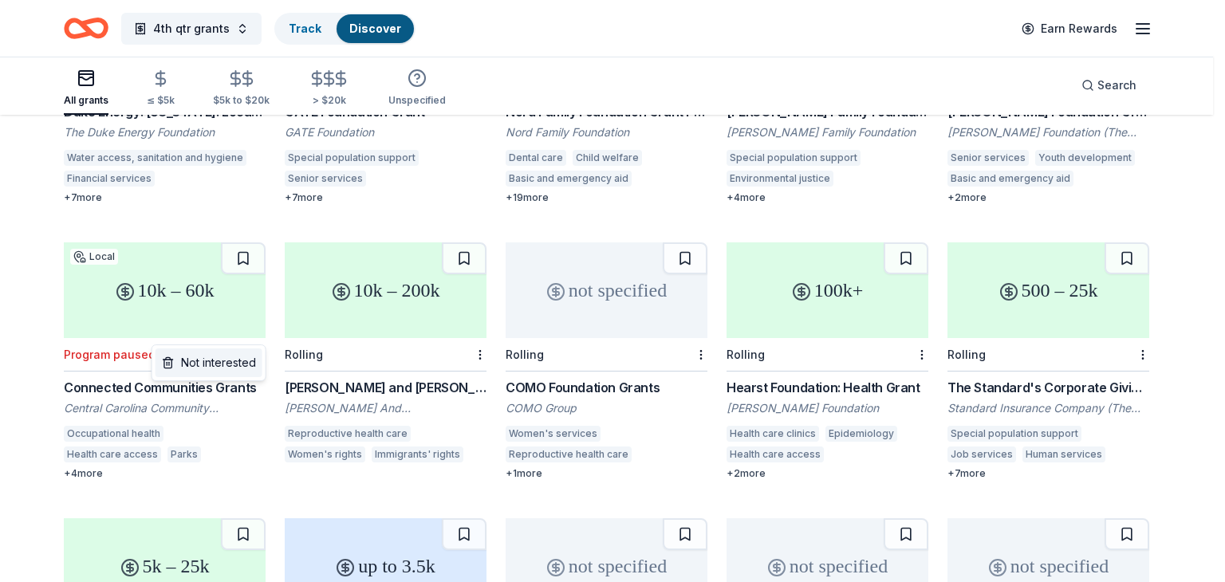
click at [242, 365] on div "Not interested" at bounding box center [209, 363] width 107 height 29
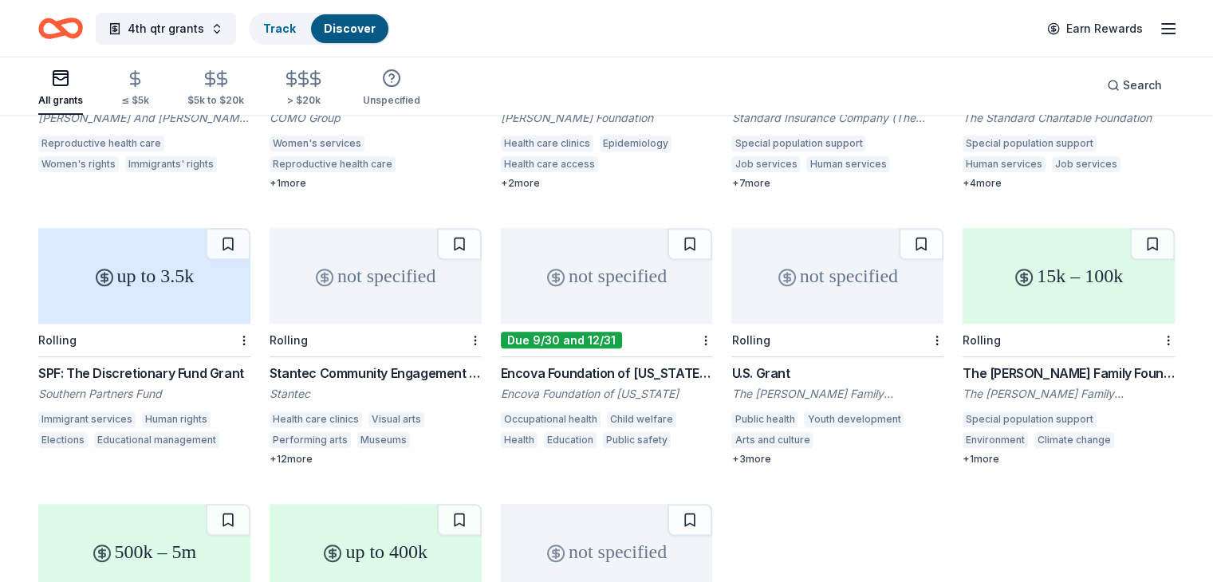
scroll to position [638, 0]
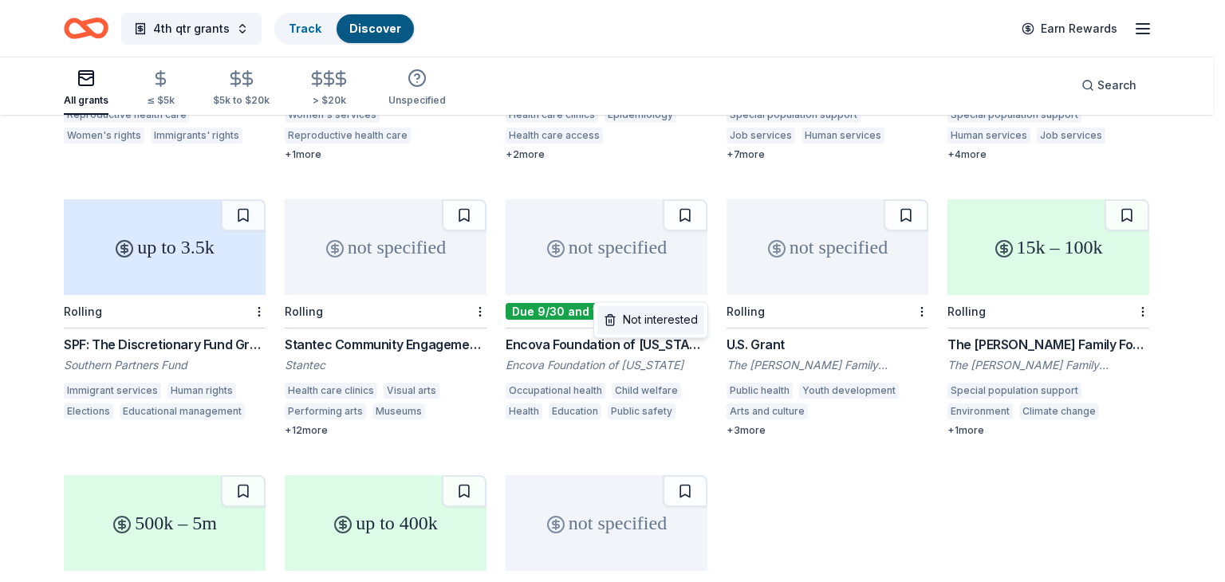
click at [672, 317] on div "Not interested" at bounding box center [650, 319] width 107 height 29
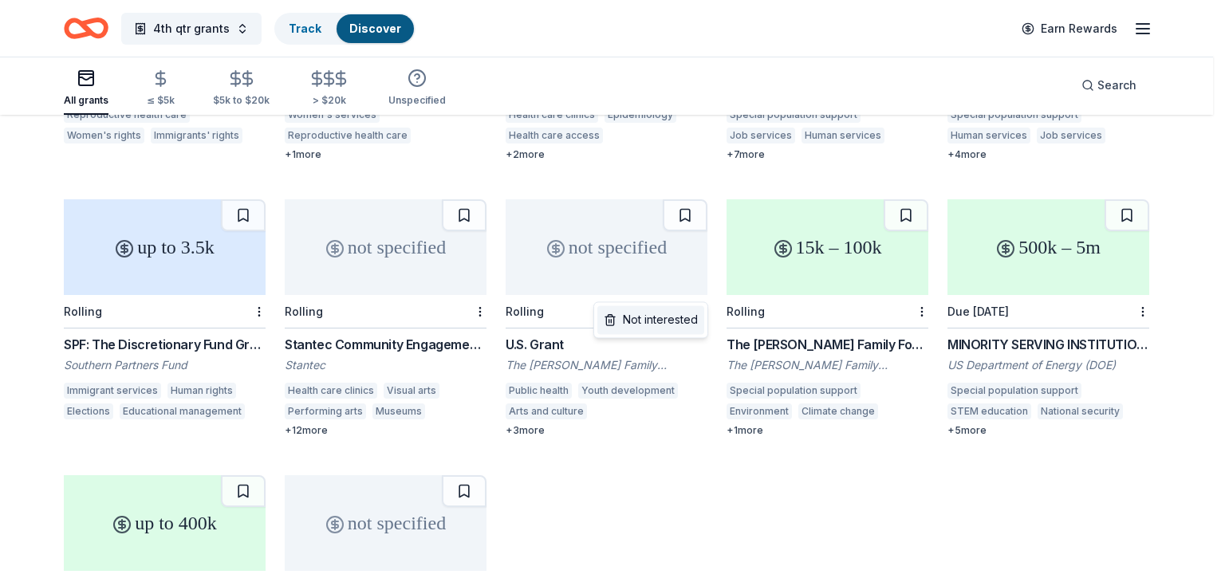
click at [675, 326] on div "Not interested" at bounding box center [650, 319] width 107 height 29
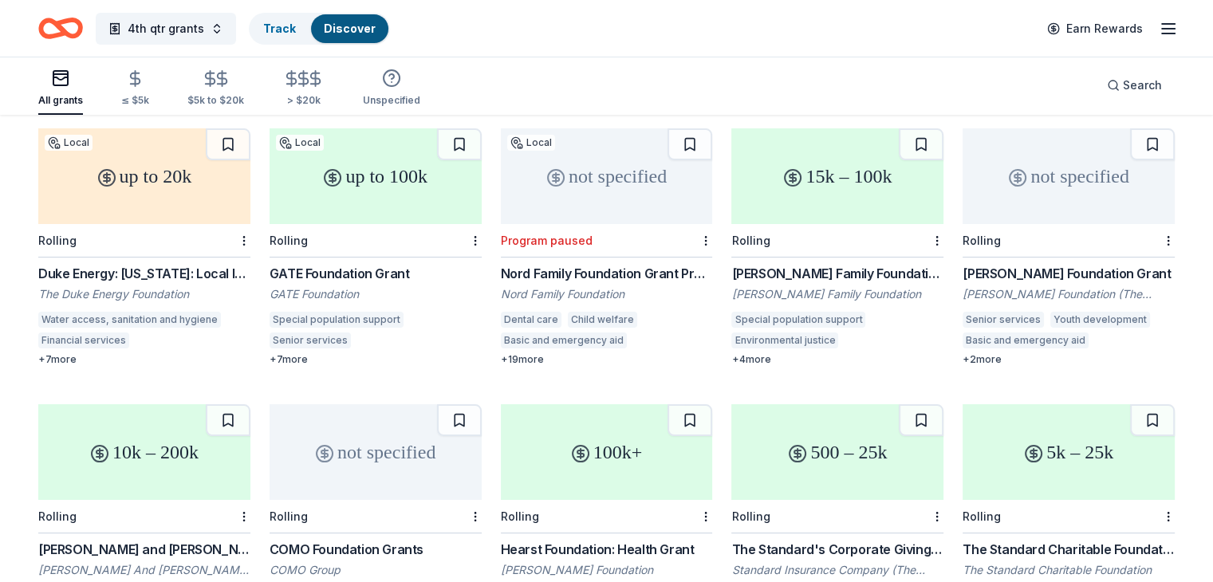
scroll to position [0, 0]
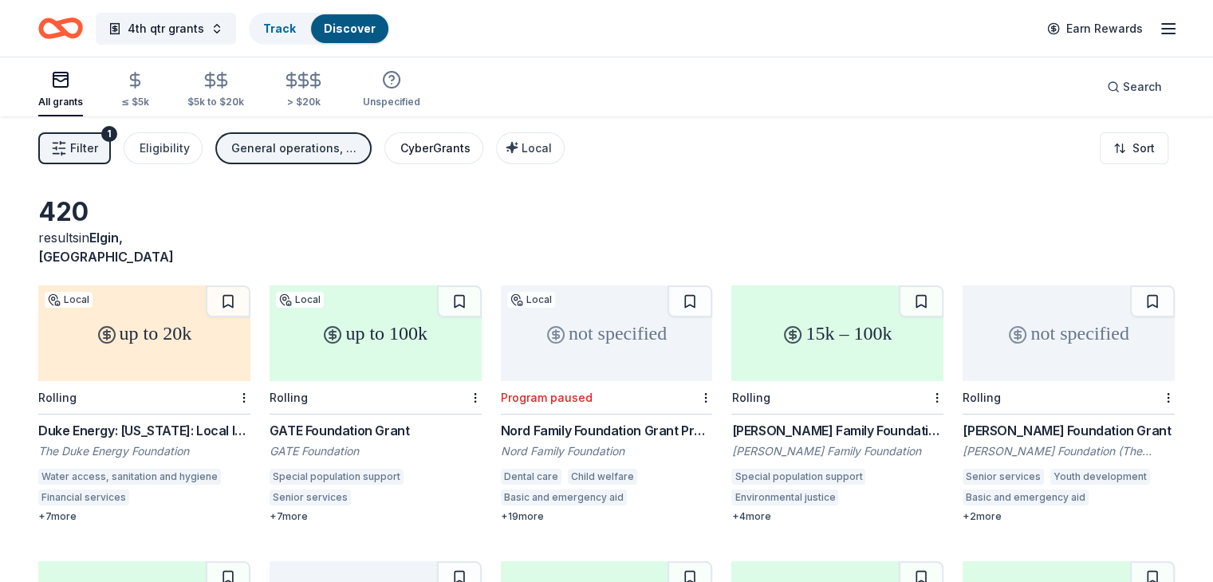
click at [446, 146] on div "CyberGrants" at bounding box center [435, 148] width 70 height 19
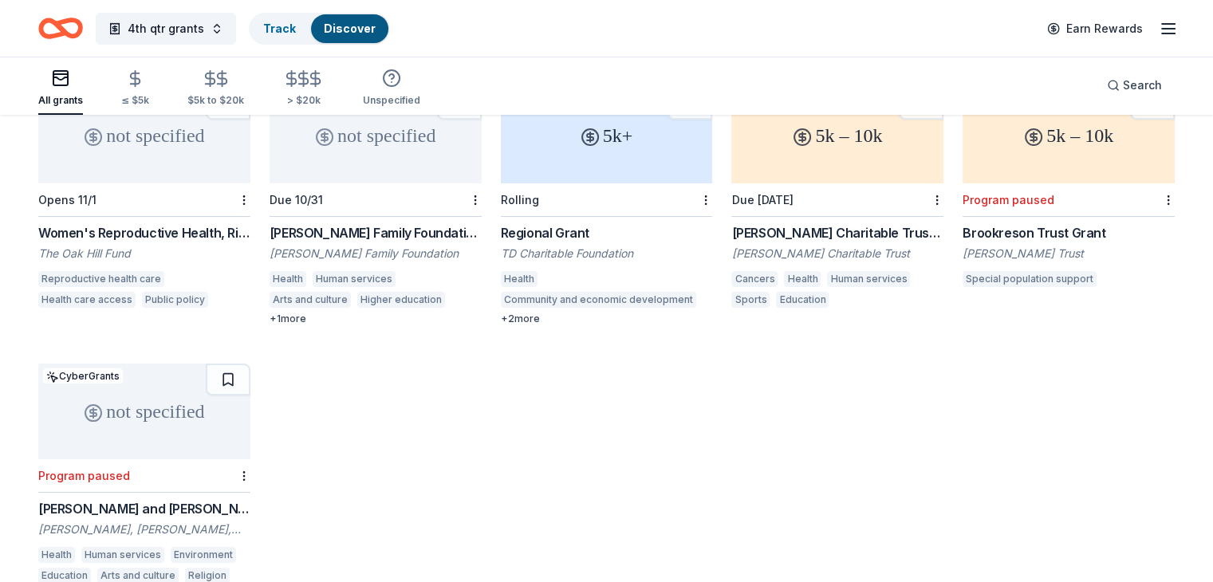
scroll to position [230, 0]
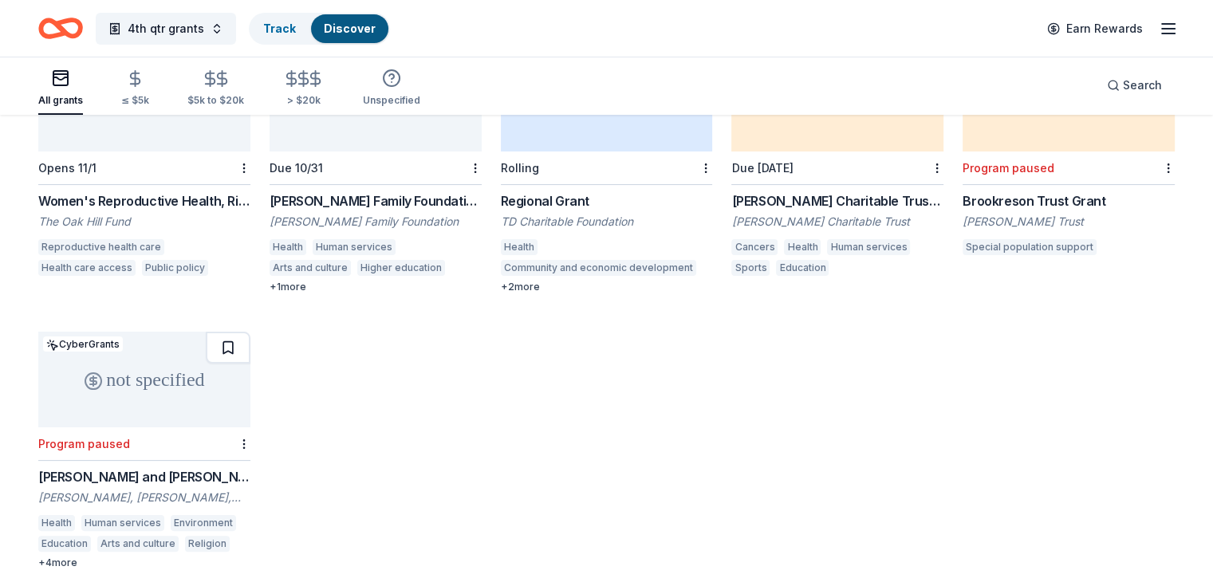
click at [236, 332] on button at bounding box center [228, 348] width 45 height 32
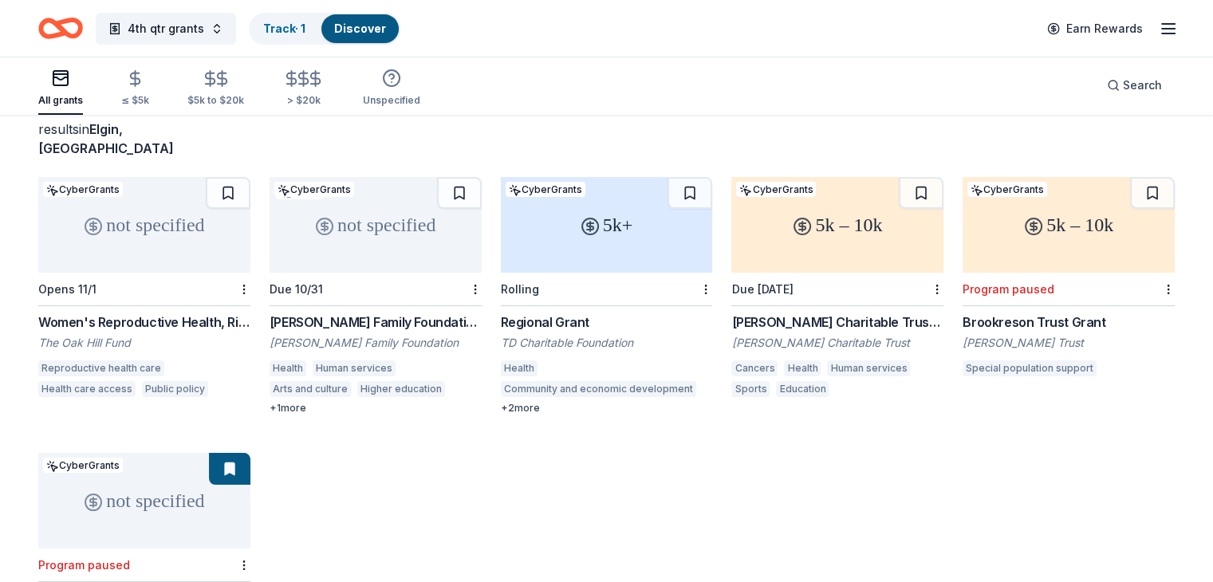
scroll to position [70, 0]
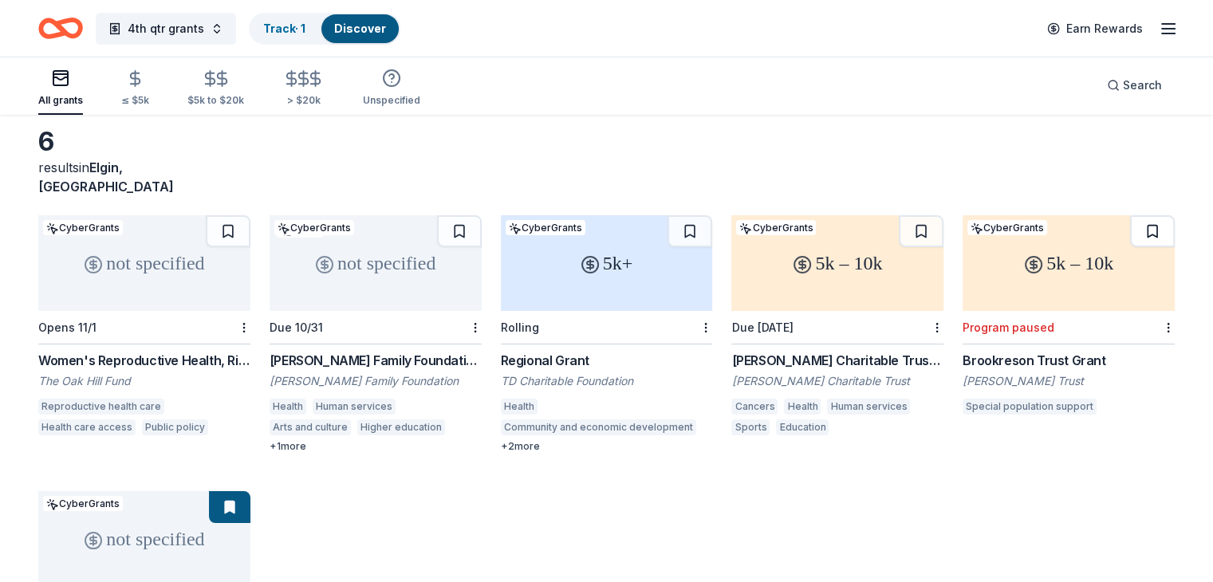
click at [1130, 215] on button at bounding box center [1152, 231] width 45 height 32
click at [905, 215] on button at bounding box center [921, 231] width 45 height 32
click at [459, 215] on button at bounding box center [459, 231] width 45 height 32
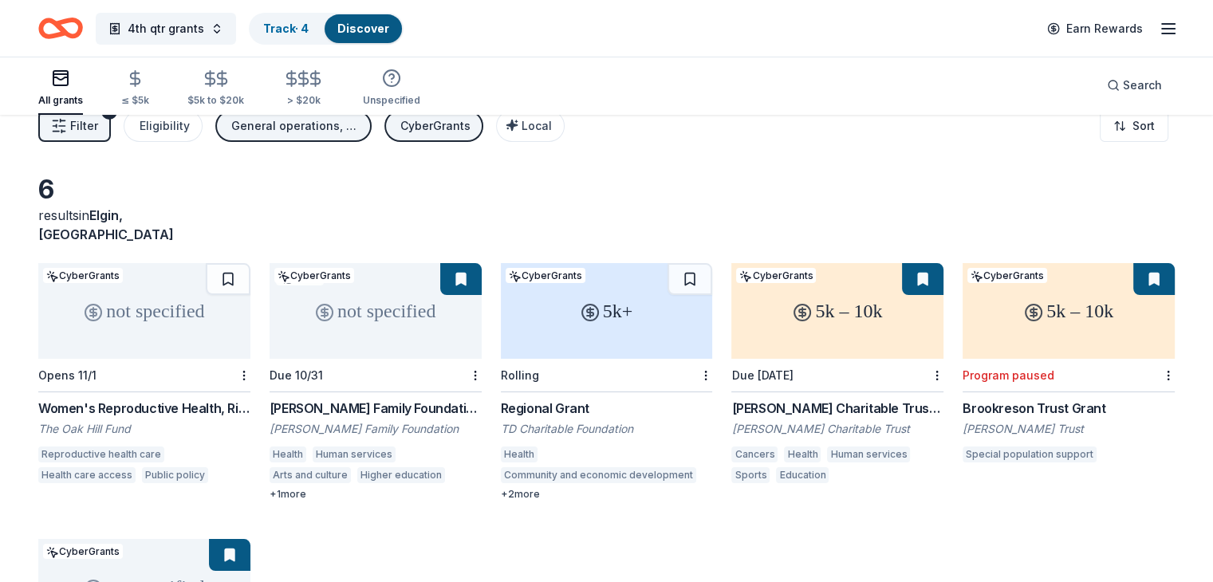
scroll to position [0, 0]
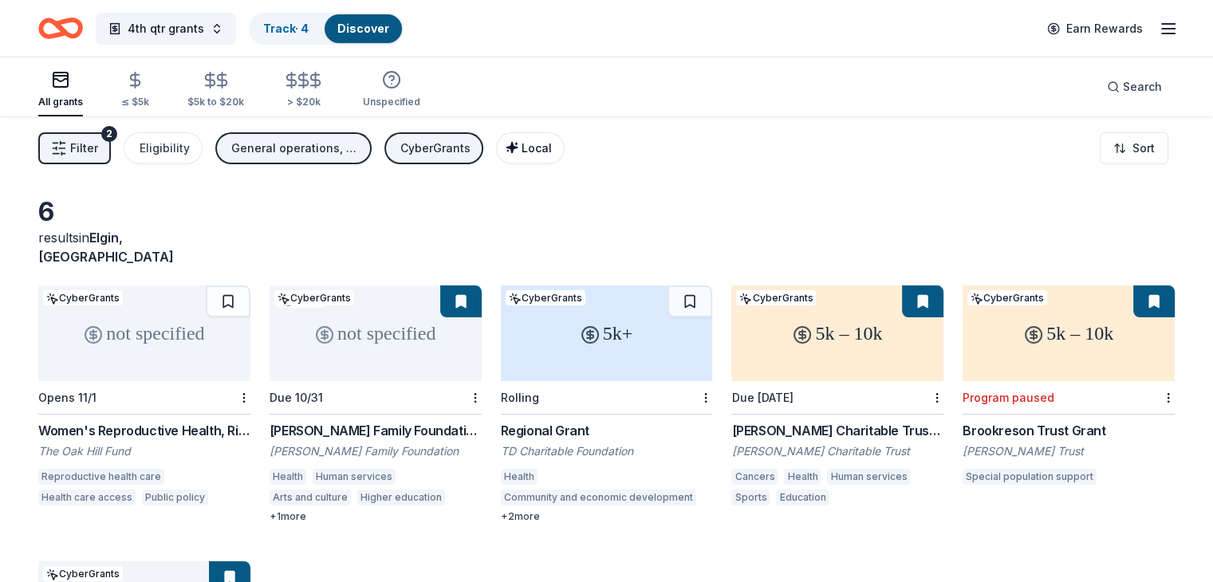
click at [542, 156] on div "Local" at bounding box center [532, 148] width 40 height 19
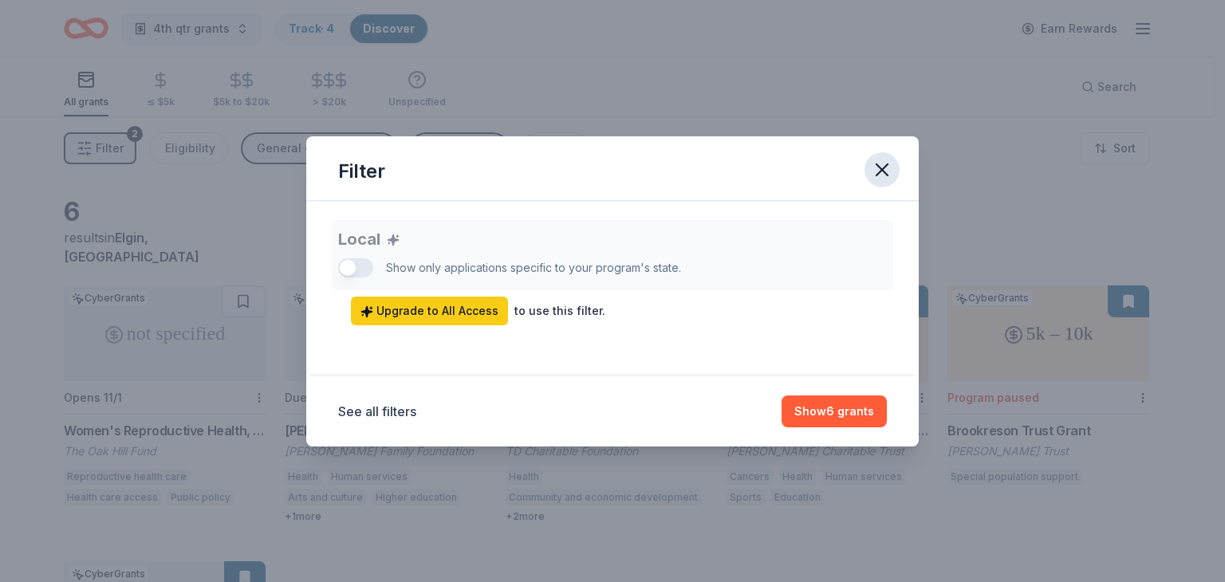
click at [881, 170] on icon "button" at bounding box center [882, 169] width 11 height 11
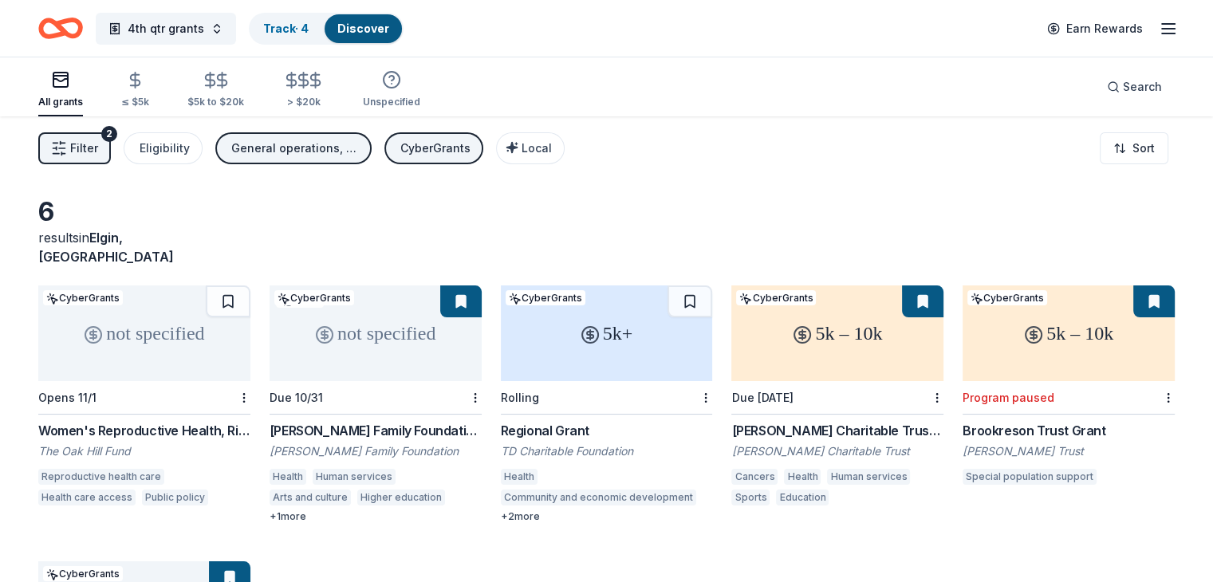
click at [344, 144] on div "General operations, Capital, Training and capacity building" at bounding box center [295, 148] width 128 height 19
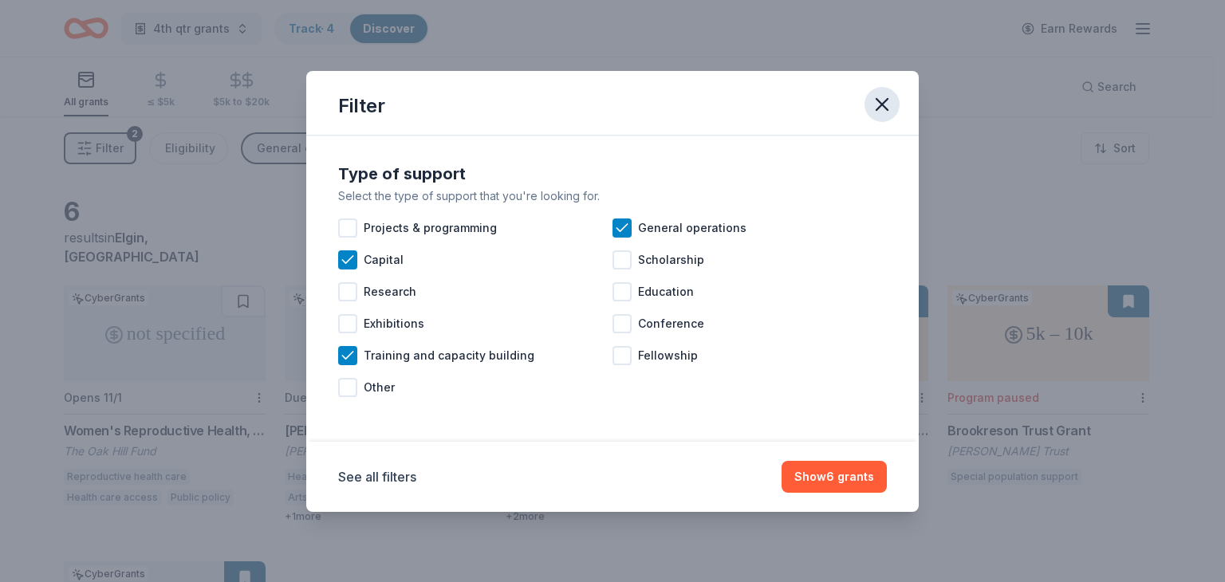
click at [876, 107] on icon "button" at bounding box center [882, 104] width 22 height 22
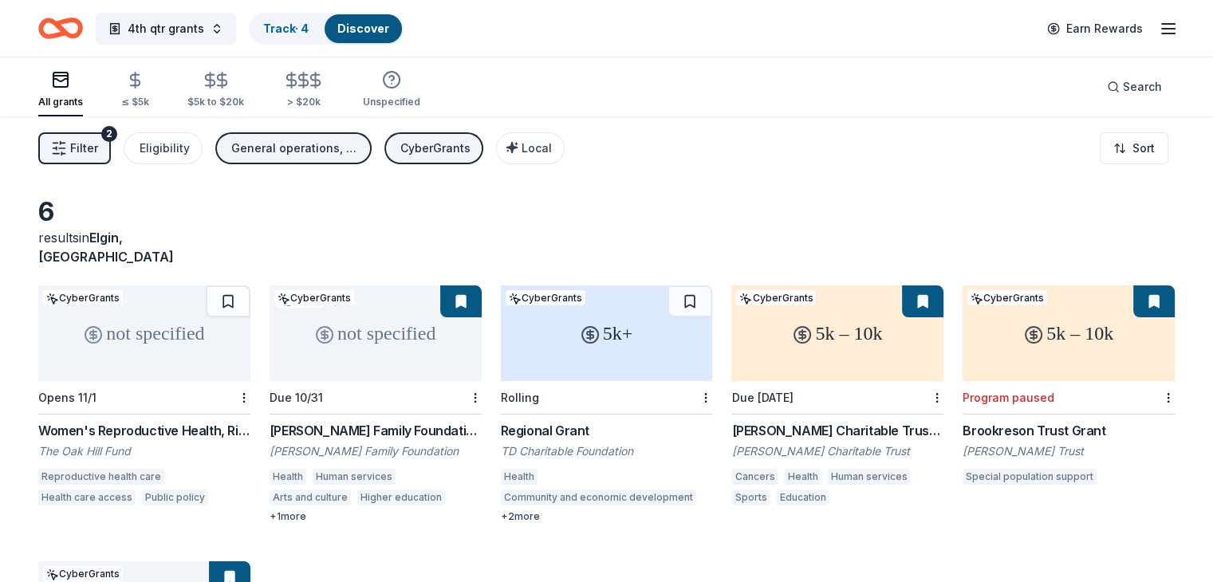
click at [453, 148] on div "CyberGrants" at bounding box center [435, 148] width 70 height 19
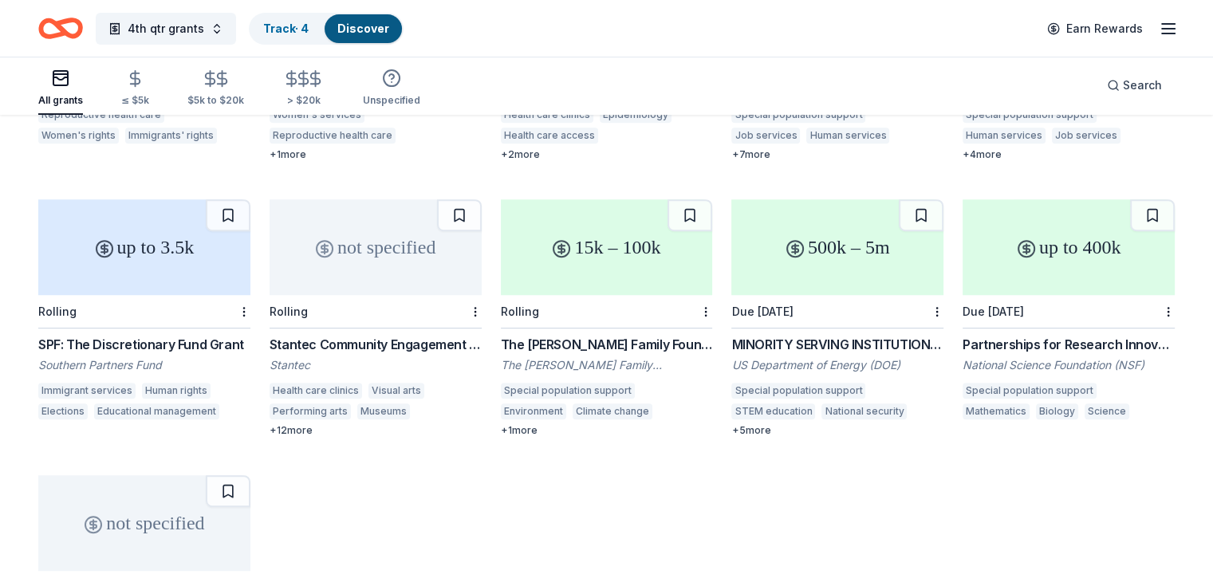
scroll to position [558, 0]
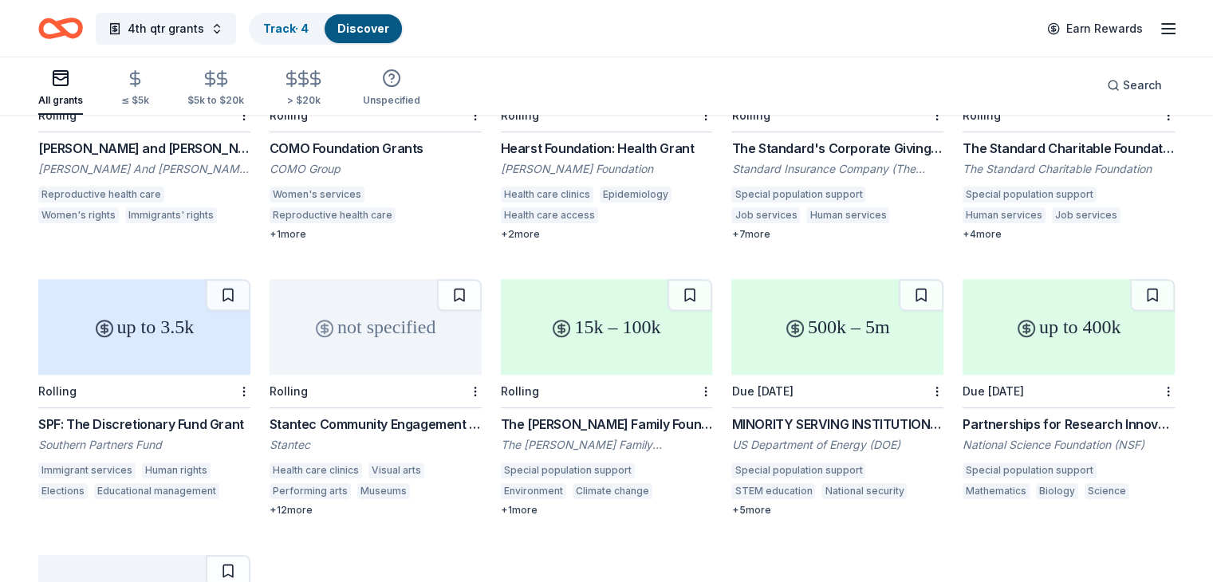
click at [799, 415] on div "MINORITY SERVING INSTITUTIONS PARTNERSHIP PROGRAM (MSIPP) CONSORTIA GRANT PROGR…" at bounding box center [837, 424] width 212 height 19
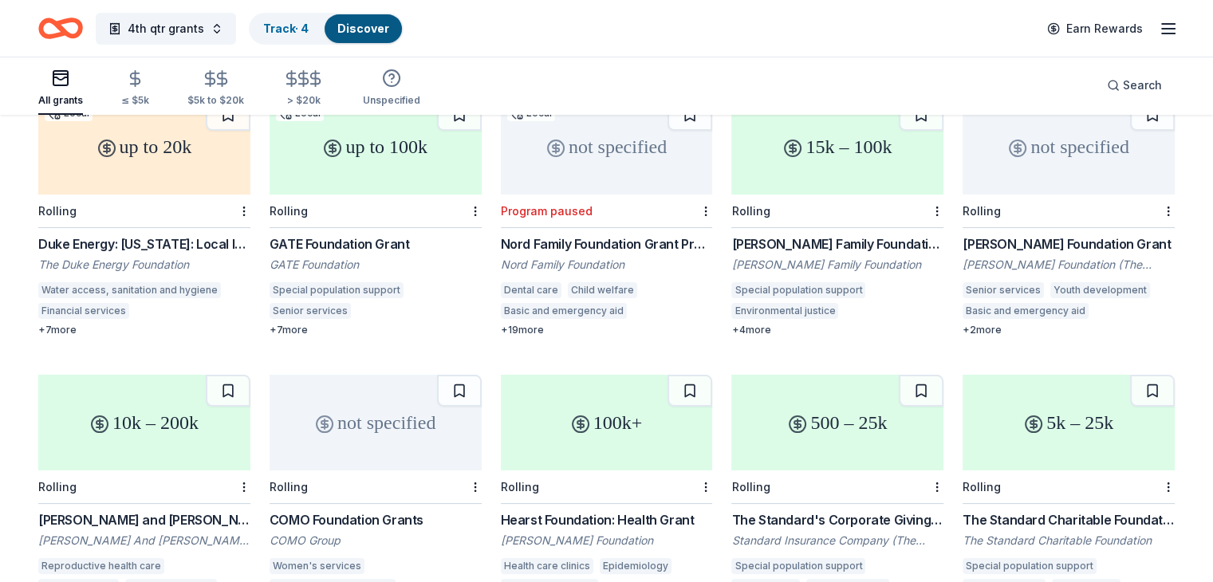
scroll to position [160, 0]
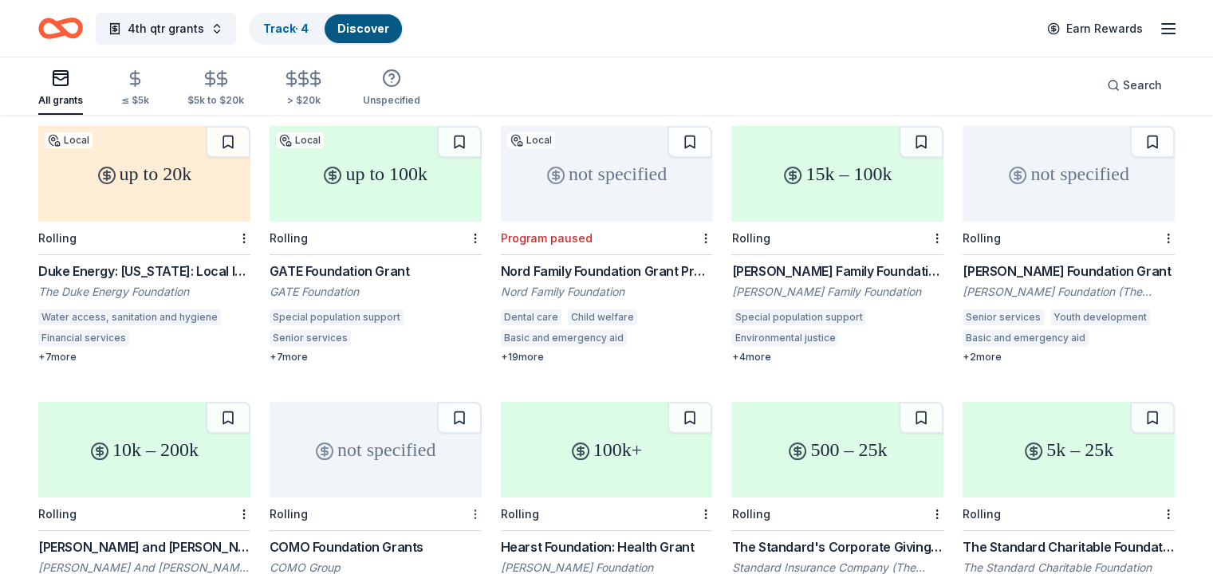
click at [475, 423] on html "4th qtr grants Track · 4 Discover Earn Rewards All grants ≤ $5k $5k to $20k > $…" at bounding box center [606, 131] width 1213 height 582
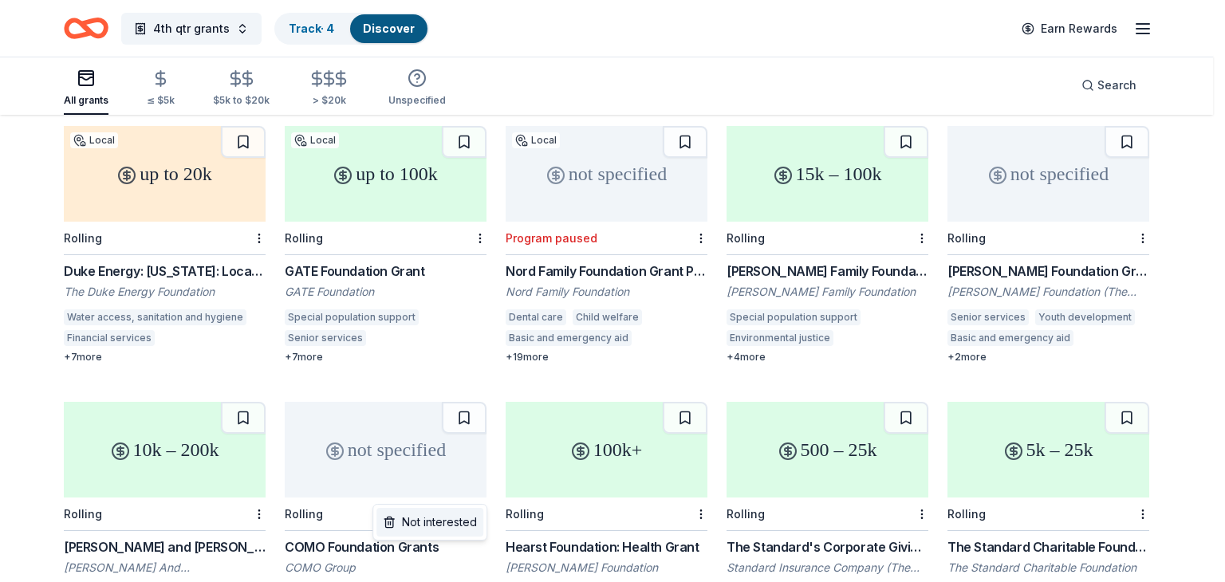
click at [450, 520] on div "Not interested" at bounding box center [429, 522] width 107 height 29
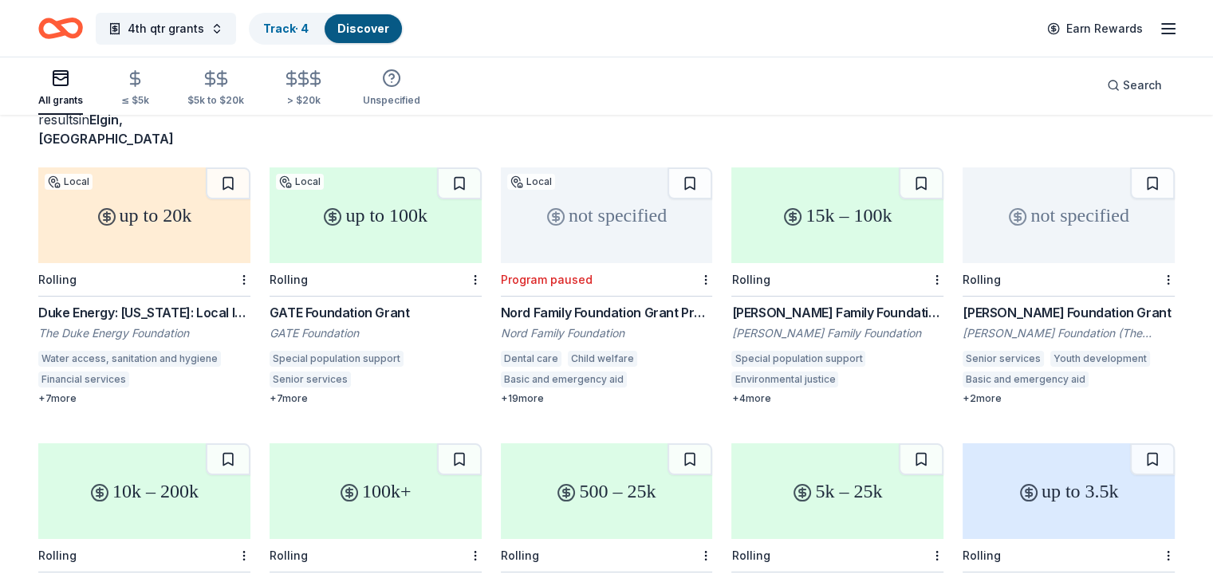
scroll to position [0, 0]
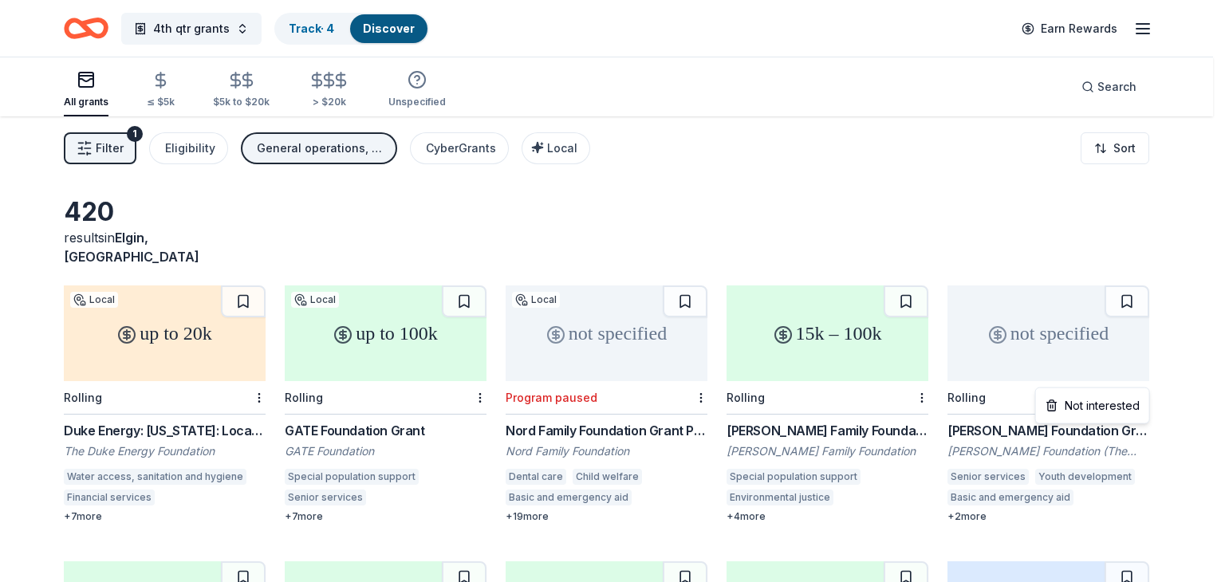
click at [1140, 378] on html "4th qtr grants Track · 4 Discover Earn Rewards All grants ≤ $5k $5k to $20k > $…" at bounding box center [612, 291] width 1225 height 582
click at [1128, 402] on div "Not interested" at bounding box center [1092, 406] width 107 height 29
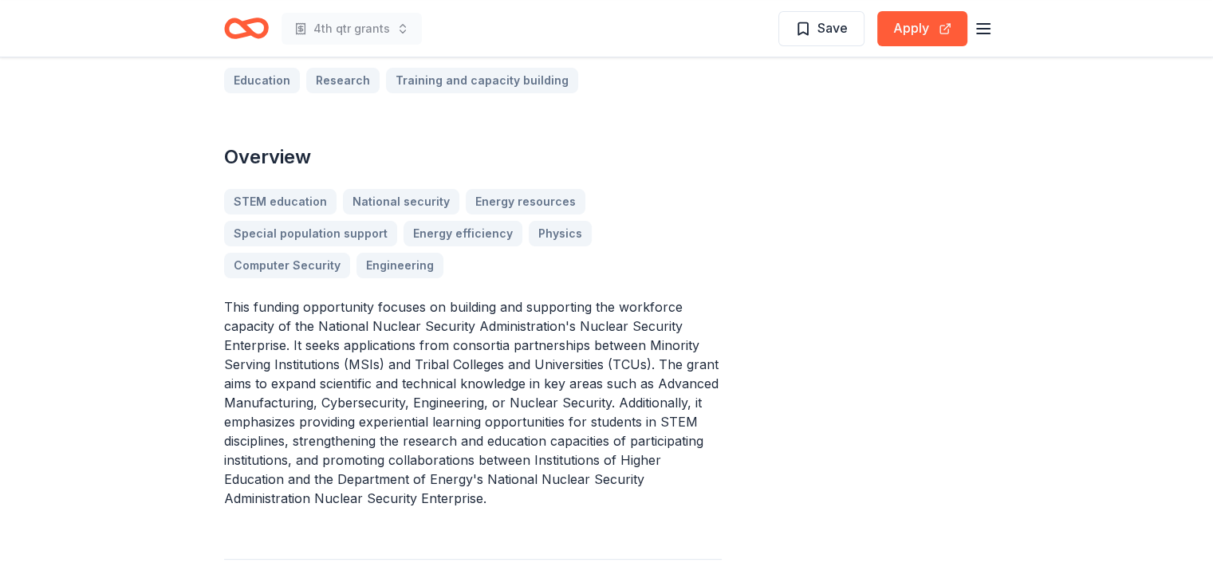
scroll to position [479, 0]
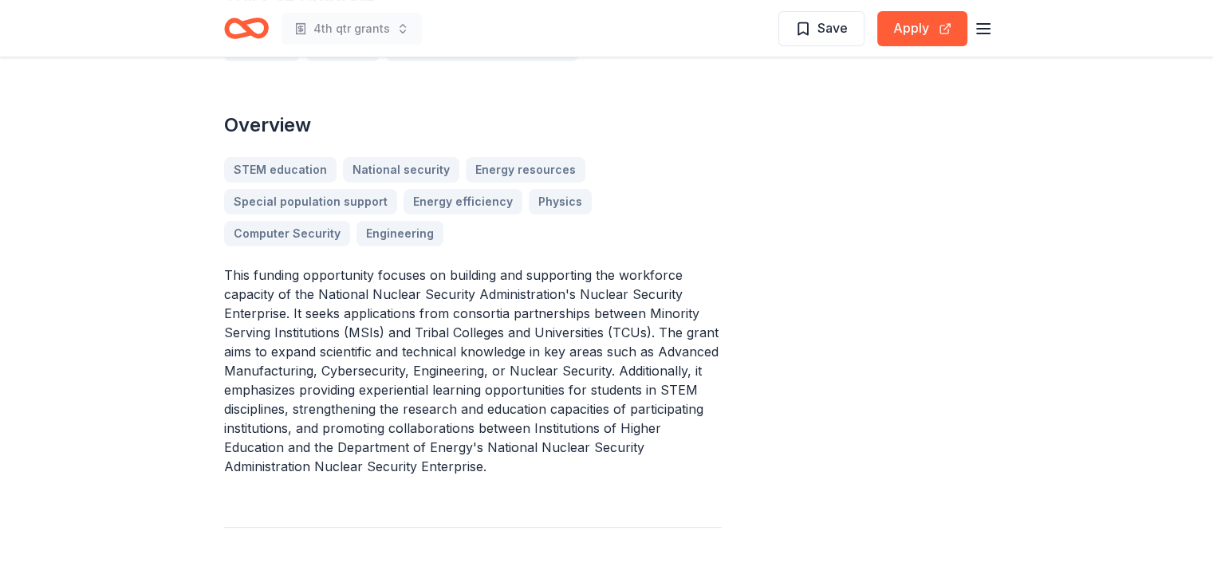
drag, startPoint x: 467, startPoint y: 285, endPoint x: 511, endPoint y: 298, distance: 46.5
click at [526, 299] on p "This funding opportunity focuses on building and supporting the workforce capac…" at bounding box center [473, 371] width 498 height 211
drag, startPoint x: 327, startPoint y: 293, endPoint x: 459, endPoint y: 309, distance: 133.5
click at [459, 309] on p "This funding opportunity focuses on building and supporting the workforce capac…" at bounding box center [473, 371] width 498 height 211
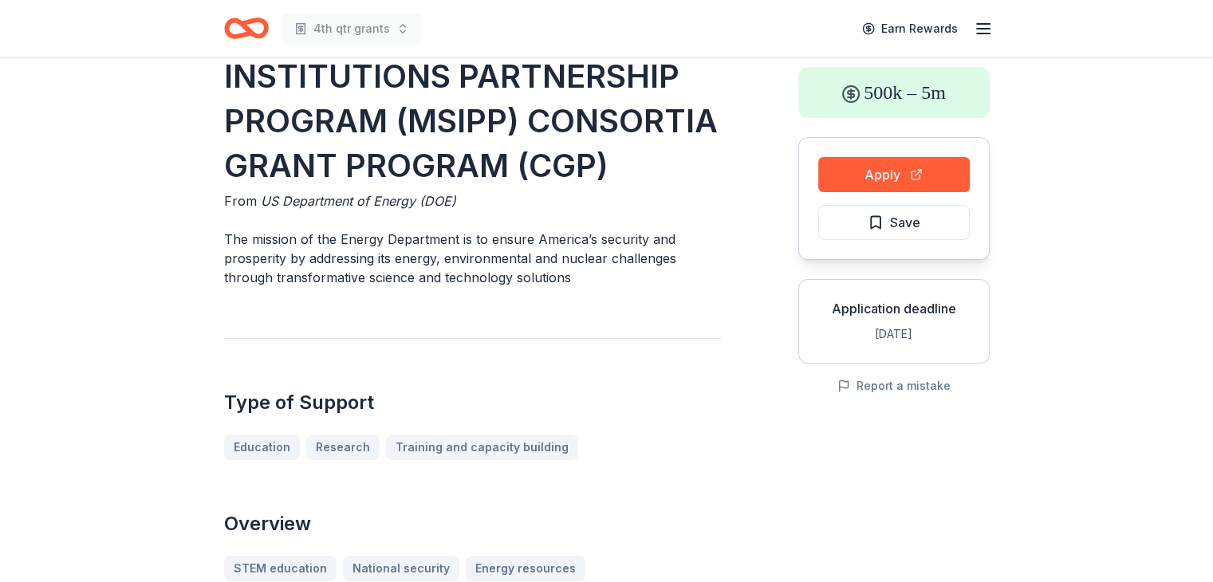
scroll to position [0, 0]
